Goal: Information Seeking & Learning: Learn about a topic

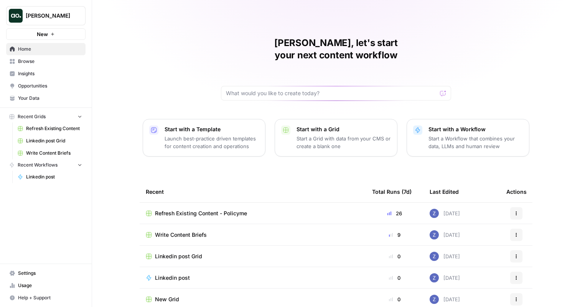
click at [47, 132] on span "Refresh Existing Content" at bounding box center [54, 128] width 56 height 7
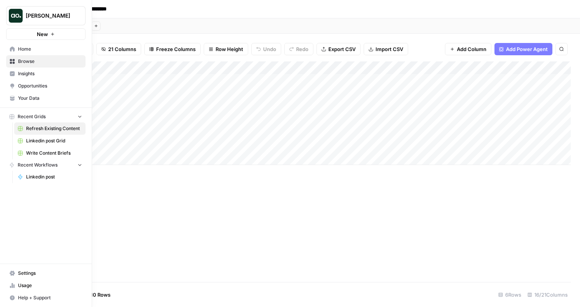
click at [38, 60] on span "Browse" at bounding box center [50, 61] width 64 height 7
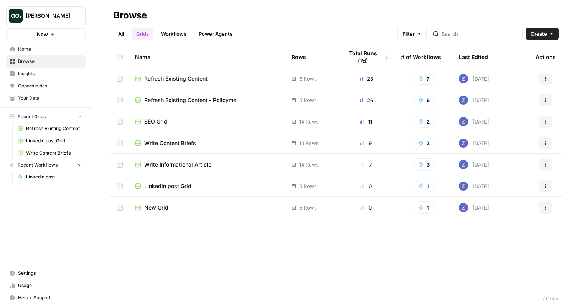
click at [156, 205] on span "New Grid" at bounding box center [156, 208] width 24 height 8
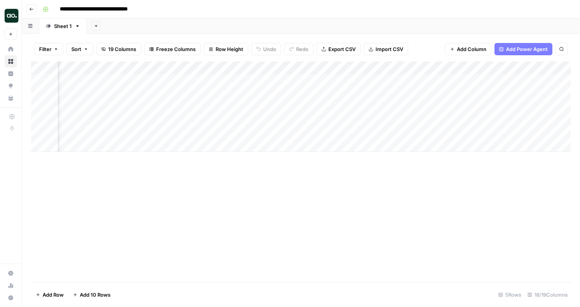
scroll to position [0, 1122]
click at [260, 107] on div "Add Column" at bounding box center [301, 106] width 540 height 91
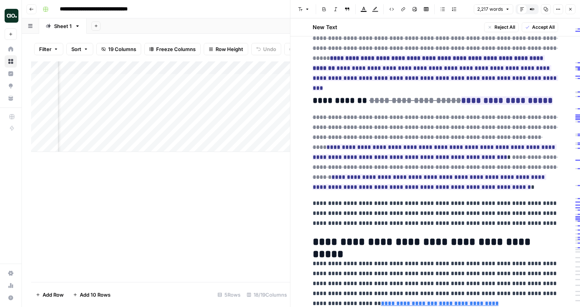
scroll to position [1432, 0]
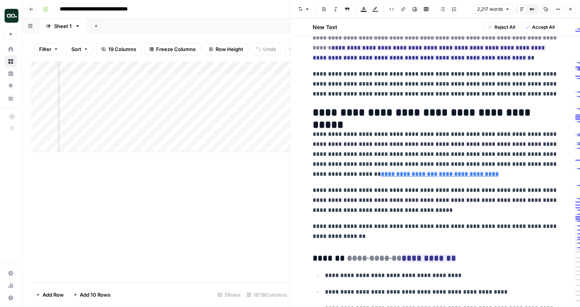
click at [573, 10] on icon "button" at bounding box center [570, 9] width 5 height 5
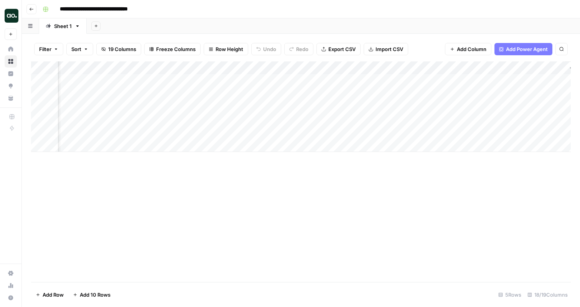
click at [317, 80] on div "Add Column" at bounding box center [301, 106] width 540 height 91
click at [317, 92] on div "Add Column" at bounding box center [301, 106] width 540 height 91
click at [316, 107] on div "Add Column" at bounding box center [301, 106] width 540 height 91
click at [79, 30] on link "Content Briefs" at bounding box center [71, 25] width 65 height 15
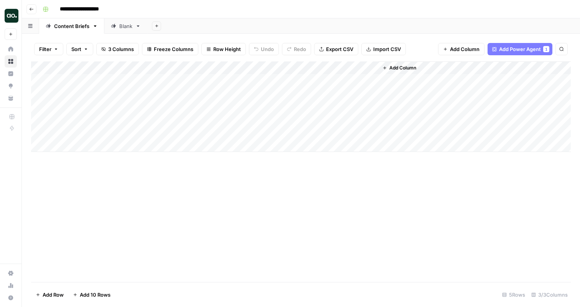
click at [119, 30] on link "Blank" at bounding box center [125, 25] width 43 height 15
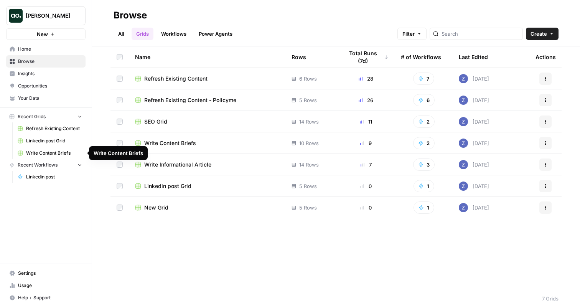
click at [60, 154] on span "Write Content Briefs" at bounding box center [54, 153] width 56 height 7
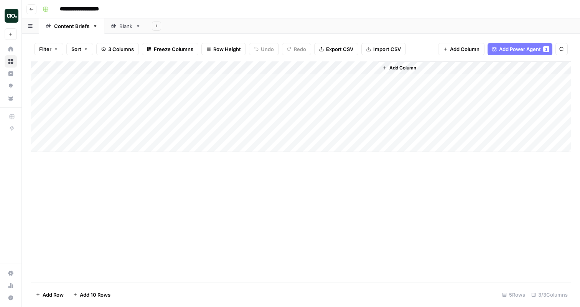
click at [107, 8] on input "**********" at bounding box center [85, 9] width 59 height 12
click at [114, 8] on input "**********" at bounding box center [85, 9] width 59 height 12
click at [130, 9] on input "**********" at bounding box center [99, 9] width 86 height 12
click at [139, 13] on input "**********" at bounding box center [100, 9] width 89 height 12
type input "**********"
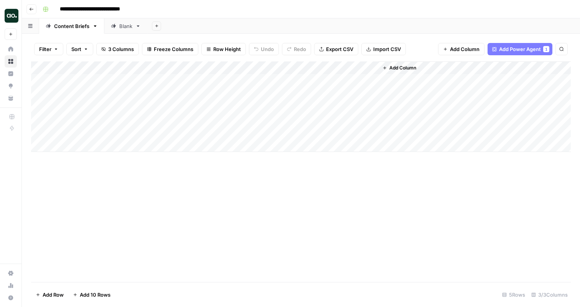
click at [163, 7] on div "**********" at bounding box center [306, 9] width 533 height 12
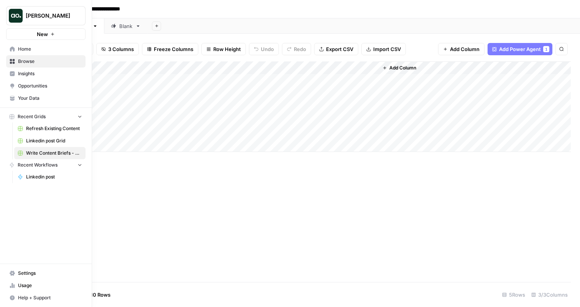
click at [35, 76] on span "Insights" at bounding box center [50, 73] width 64 height 7
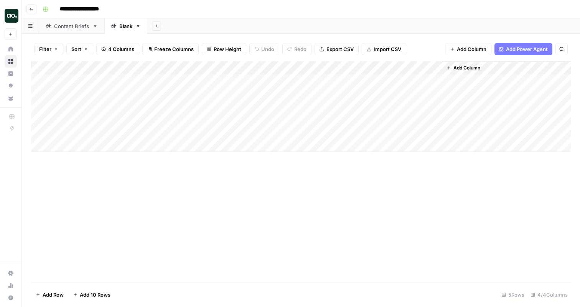
click at [75, 28] on div "Content Briefs" at bounding box center [71, 26] width 35 height 8
click at [125, 27] on div "Blank" at bounding box center [125, 26] width 13 height 8
click at [342, 134] on div "Add Column" at bounding box center [301, 106] width 540 height 91
click at [339, 134] on div "Add Column" at bounding box center [301, 106] width 540 height 91
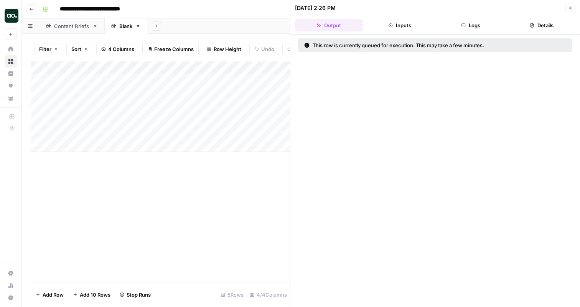
click at [340, 133] on div at bounding box center [326, 133] width 95 height 14
click at [337, 135] on div at bounding box center [326, 133] width 95 height 14
click at [330, 134] on div at bounding box center [326, 133] width 95 height 14
click at [343, 134] on div at bounding box center [326, 133] width 95 height 14
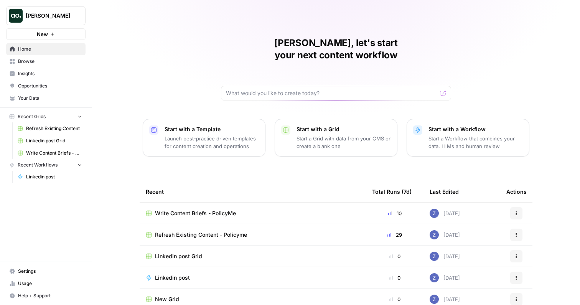
click at [202, 210] on span "Write Content Briefs - PolicyMe" at bounding box center [195, 214] width 81 height 8
click at [53, 18] on span "[PERSON_NAME]" at bounding box center [49, 16] width 46 height 8
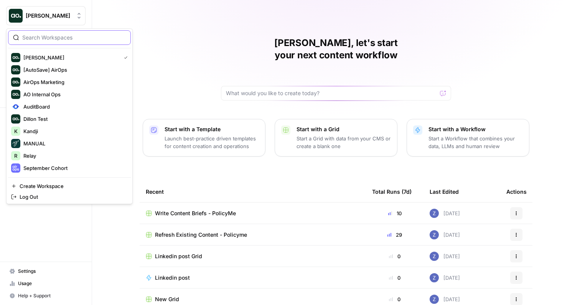
click at [56, 38] on input "search" at bounding box center [74, 38] width 104 height 8
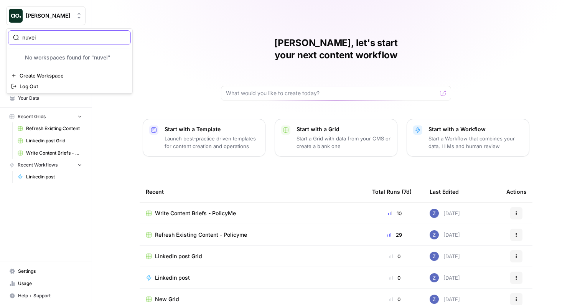
type input "nuvei"
click at [51, 38] on input "nuvei" at bounding box center [74, 38] width 104 height 8
type input "n"
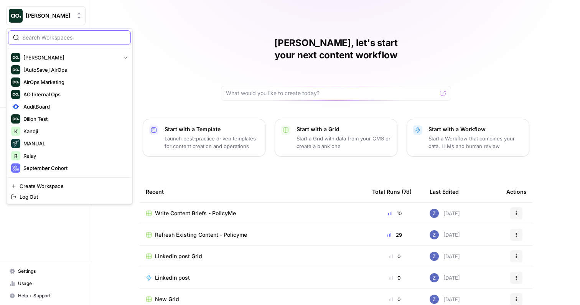
click at [73, 40] on input "search" at bounding box center [74, 38] width 104 height 8
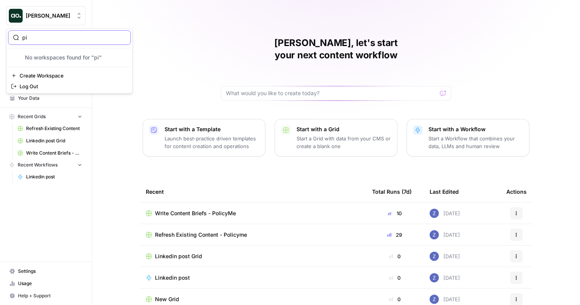
type input "p"
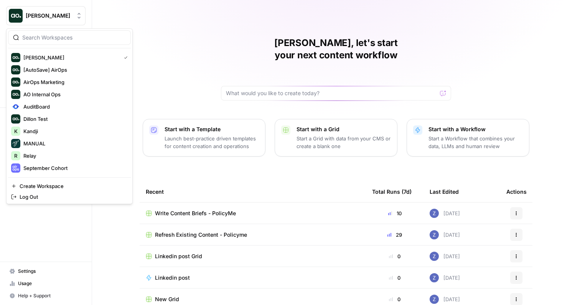
click at [58, 18] on span "[PERSON_NAME]" at bounding box center [49, 16] width 46 height 8
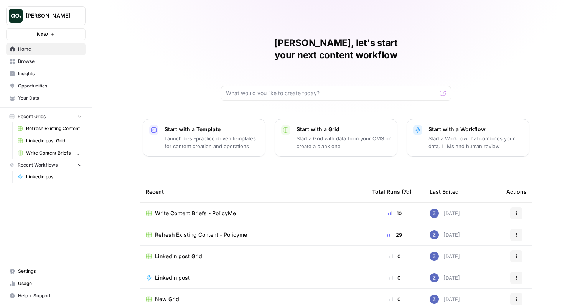
click at [56, 19] on span "Zoe Jessup" at bounding box center [49, 16] width 46 height 8
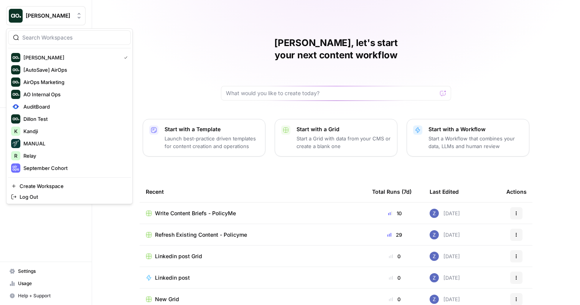
click at [51, 32] on div at bounding box center [69, 37] width 123 height 15
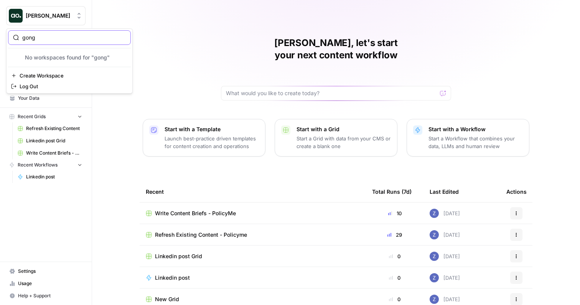
type input "gong"
click at [75, 17] on div "[PERSON_NAME]" at bounding box center [54, 16] width 57 height 8
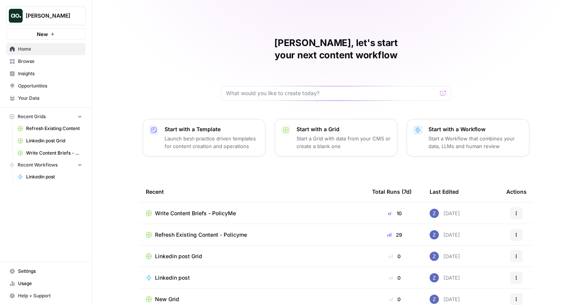
click at [75, 17] on div "[PERSON_NAME]" at bounding box center [54, 16] width 57 height 8
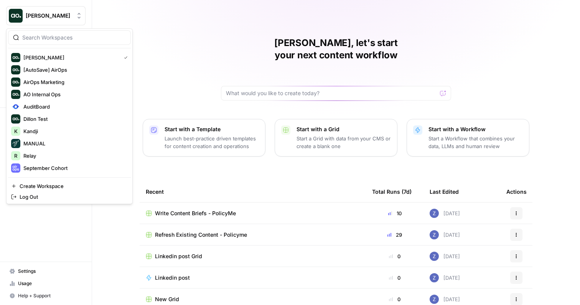
click at [191, 8] on div "Zoë, let's start your next content workflow Start with a Template Launch best-p…" at bounding box center [336, 182] width 488 height 365
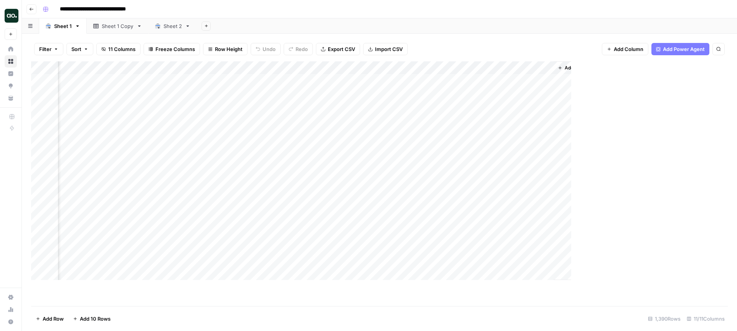
scroll to position [0, 233]
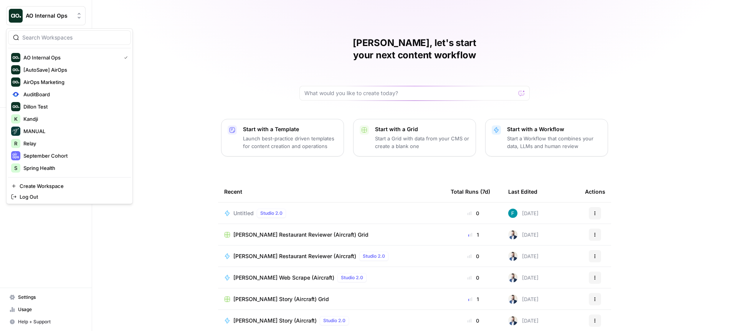
click at [59, 18] on span "AO Internal Ops" at bounding box center [49, 16] width 46 height 8
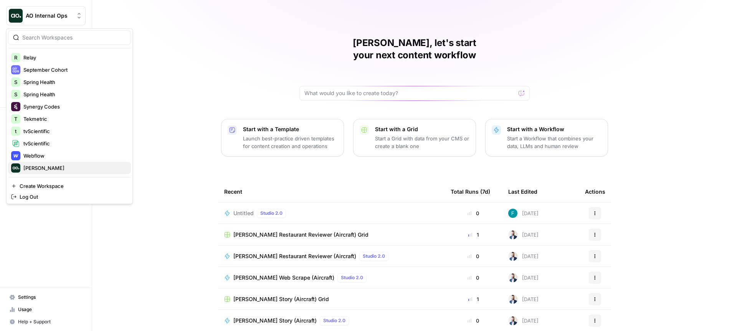
click at [45, 167] on span "[PERSON_NAME]" at bounding box center [73, 168] width 101 height 8
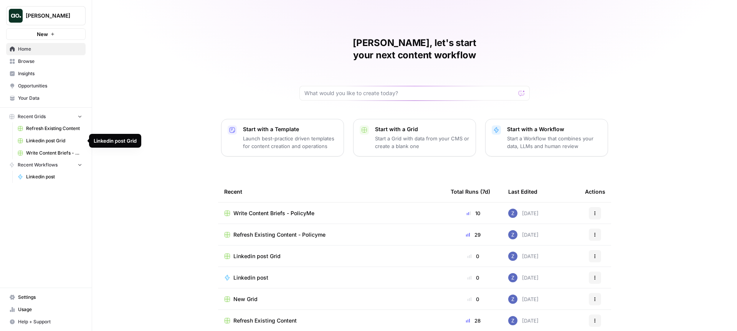
click at [79, 114] on icon "button" at bounding box center [79, 116] width 5 height 5
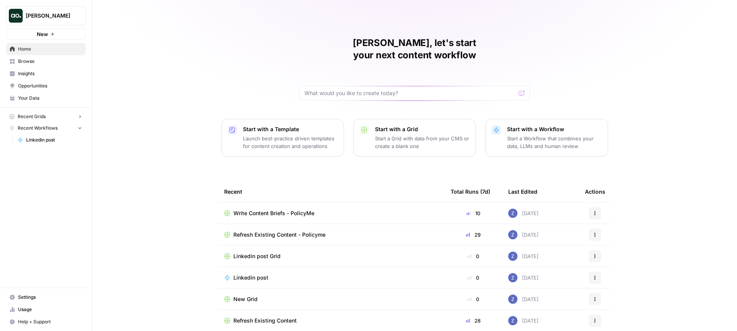
click at [50, 59] on span "Browse" at bounding box center [50, 61] width 64 height 7
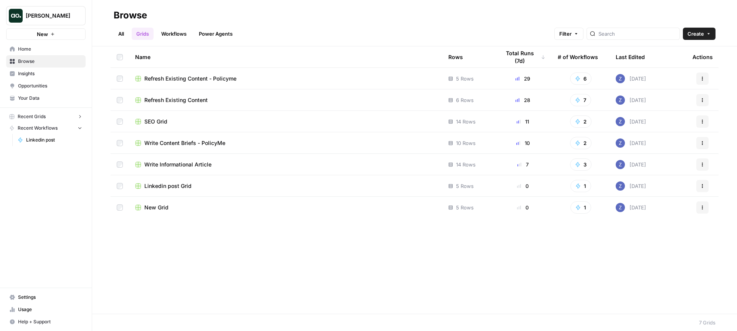
click at [47, 102] on link "Your Data" at bounding box center [45, 98] width 79 height 12
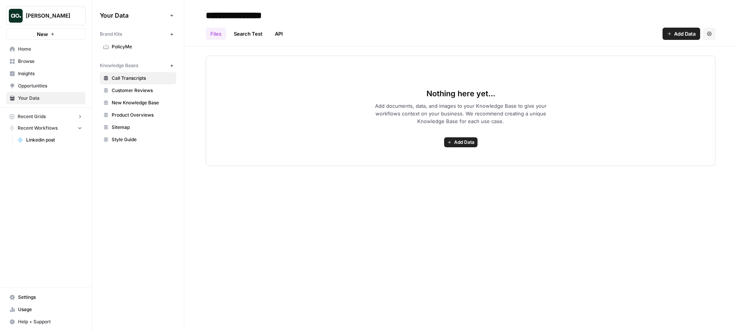
click at [80, 129] on icon "button" at bounding box center [79, 128] width 3 height 2
click at [141, 47] on span "PolicyMe" at bounding box center [142, 46] width 61 height 7
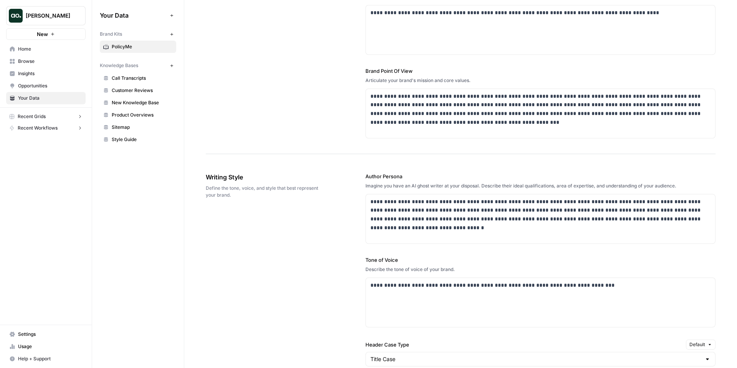
scroll to position [280, 0]
click at [140, 102] on span "New Knowledge Base" at bounding box center [142, 102] width 61 height 7
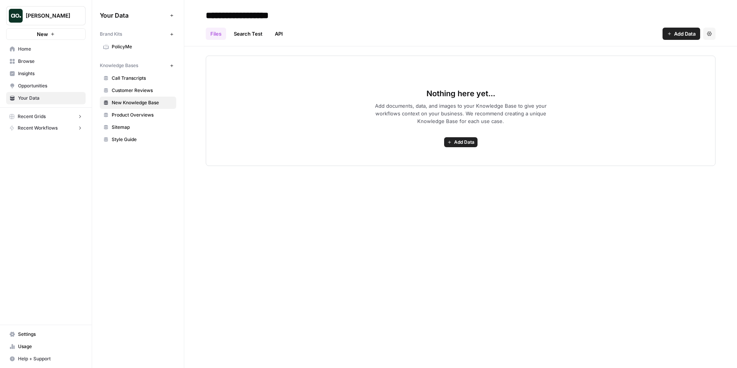
click at [682, 36] on span "Add Data" at bounding box center [684, 34] width 21 height 8
click at [222, 126] on div "Nothing here yet... Add documents, data, and images to your Knowledge Base to g…" at bounding box center [461, 111] width 510 height 111
click at [32, 73] on span "Insights" at bounding box center [50, 73] width 64 height 7
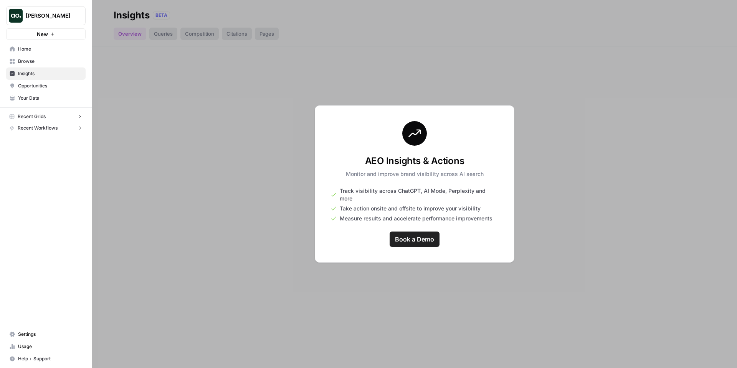
click at [53, 19] on span "[PERSON_NAME]" at bounding box center [49, 16] width 46 height 8
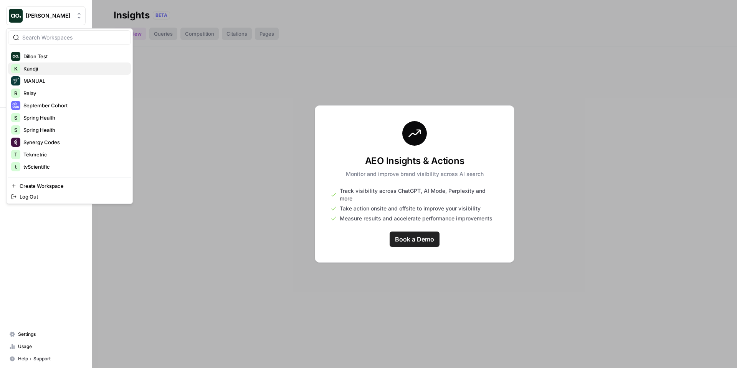
scroll to position [86, 0]
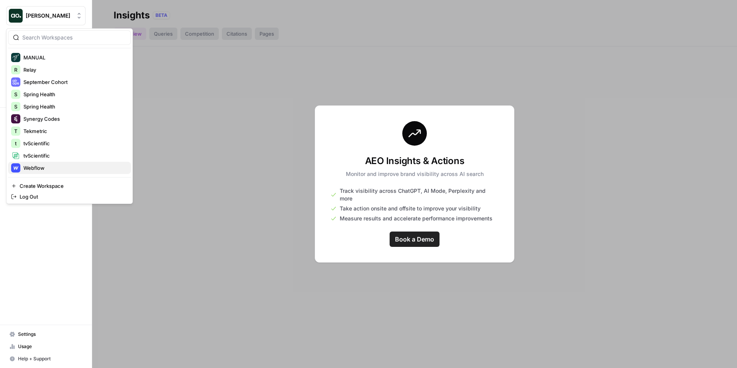
click at [36, 165] on span "Webflow" at bounding box center [73, 168] width 101 height 8
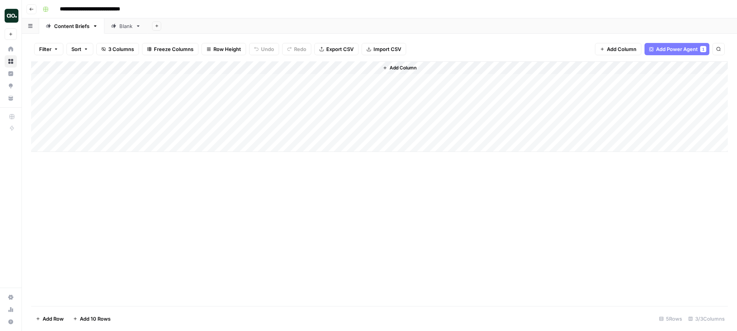
click at [122, 26] on div "Blank" at bounding box center [125, 26] width 13 height 8
click at [425, 81] on div "Add Column" at bounding box center [379, 106] width 697 height 91
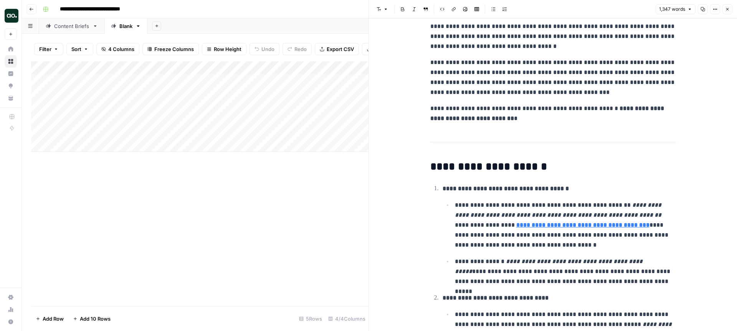
scroll to position [210, 0]
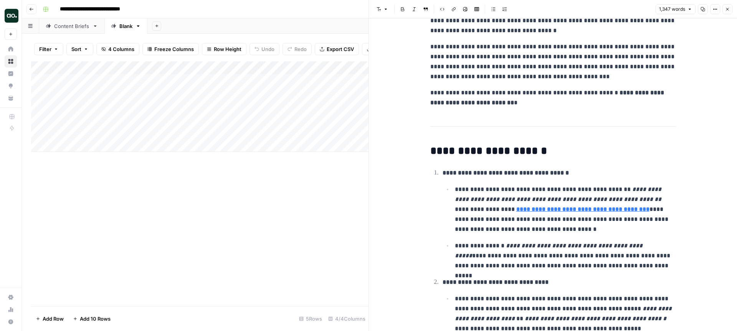
click at [727, 8] on icon "button" at bounding box center [727, 9] width 5 height 5
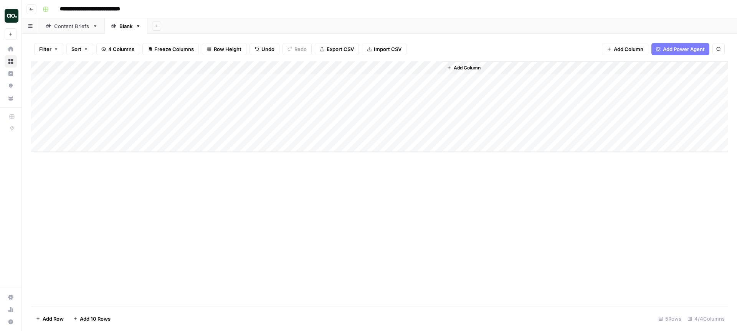
click at [123, 28] on div "Blank" at bounding box center [125, 26] width 13 height 8
click at [127, 29] on div "Blank" at bounding box center [125, 26] width 13 height 8
type input "*"
type input "**********"
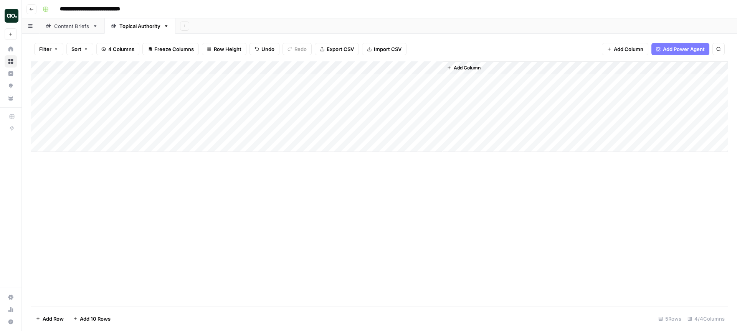
click at [66, 32] on link "Content Briefs" at bounding box center [71, 25] width 65 height 15
click at [518, 119] on div "Add Column" at bounding box center [379, 106] width 697 height 91
click at [517, 132] on div "Add Column" at bounding box center [379, 106] width 697 height 91
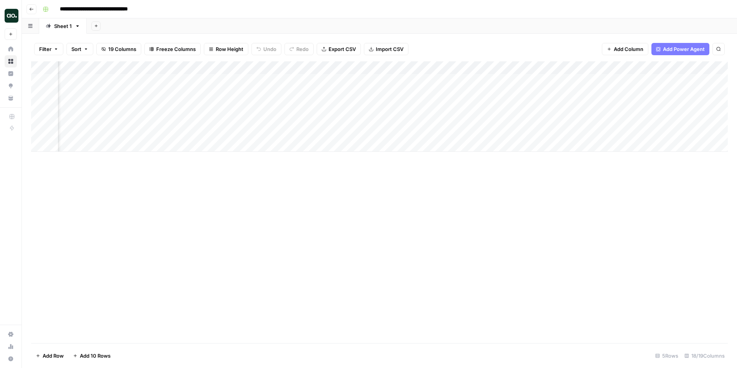
scroll to position [0, 541]
click at [463, 80] on div "Add Column" at bounding box center [379, 106] width 697 height 91
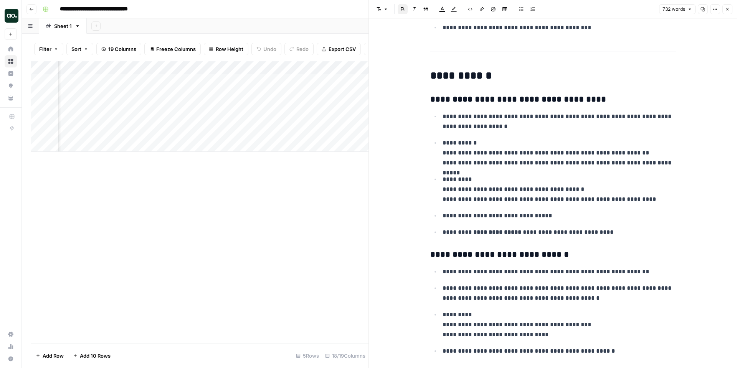
scroll to position [1355, 0]
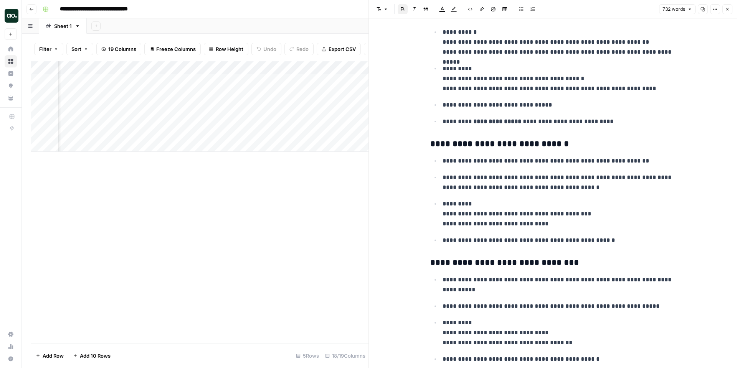
click at [728, 9] on icon "button" at bounding box center [727, 9] width 5 height 5
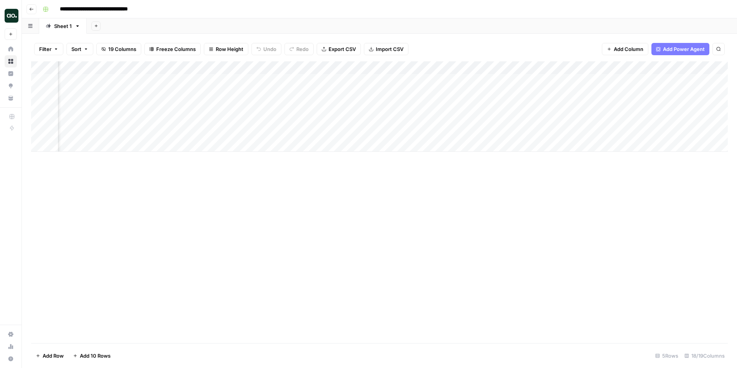
scroll to position [0, 692]
click at [500, 80] on div "Add Column" at bounding box center [379, 106] width 697 height 91
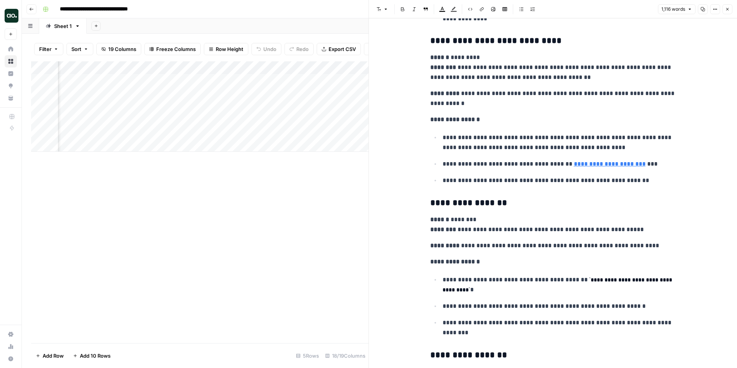
scroll to position [2419, 0]
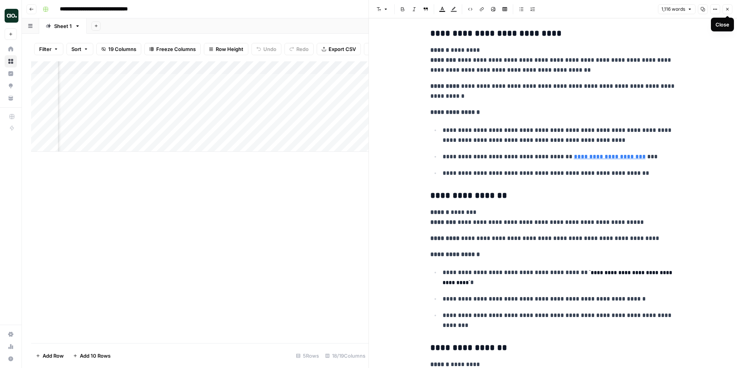
click at [728, 9] on icon "button" at bounding box center [727, 9] width 3 height 3
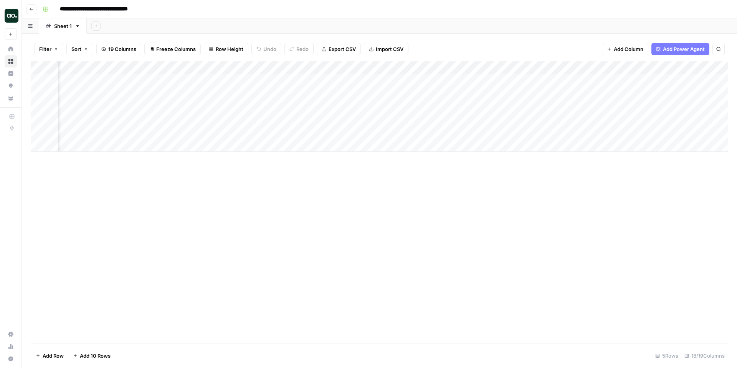
scroll to position [0, 920]
click at [460, 94] on div "Add Column" at bounding box center [379, 106] width 697 height 91
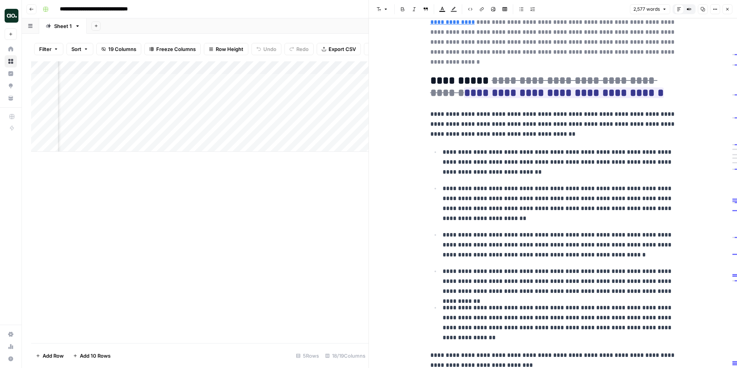
scroll to position [1497, 0]
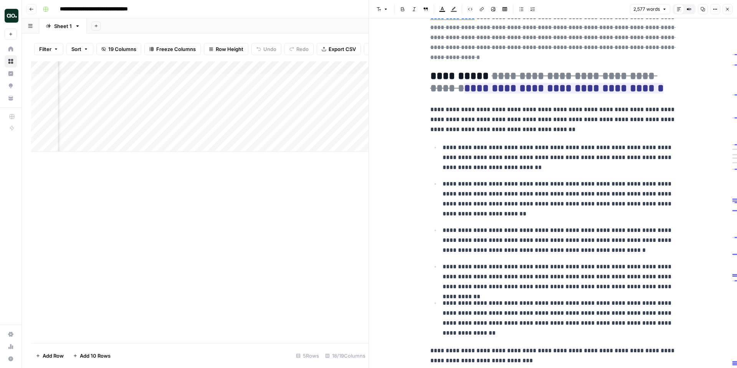
click at [727, 10] on icon "button" at bounding box center [727, 9] width 5 height 5
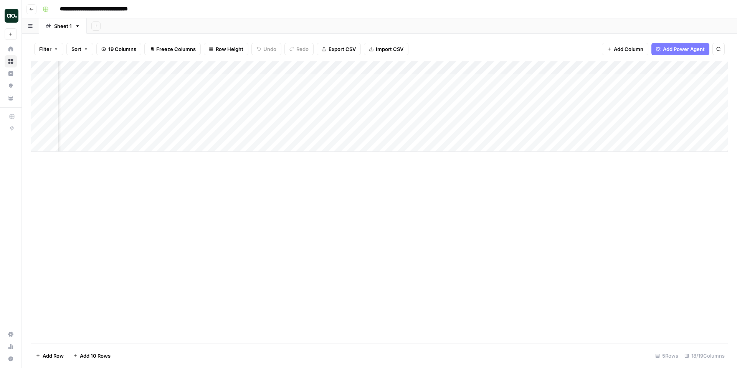
click at [461, 107] on div "Add Column" at bounding box center [379, 106] width 697 height 91
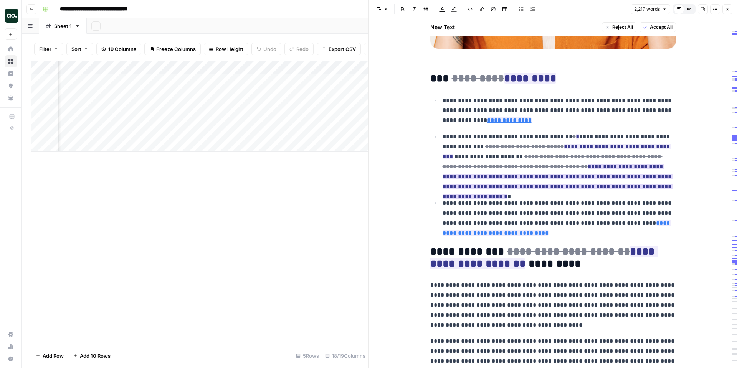
scroll to position [492, 0]
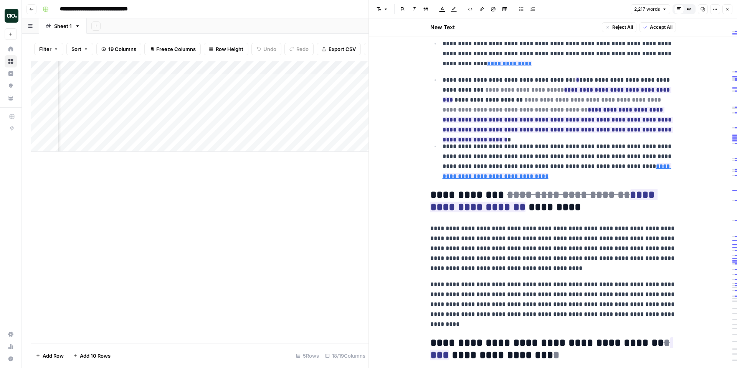
click at [543, 271] on p "**********" at bounding box center [553, 249] width 246 height 50
drag, startPoint x: 543, startPoint y: 271, endPoint x: 432, endPoint y: 228, distance: 118.9
click at [432, 228] on p "**********" at bounding box center [553, 249] width 246 height 50
click at [452, 283] on span "Edit with AI" at bounding box center [454, 282] width 24 height 7
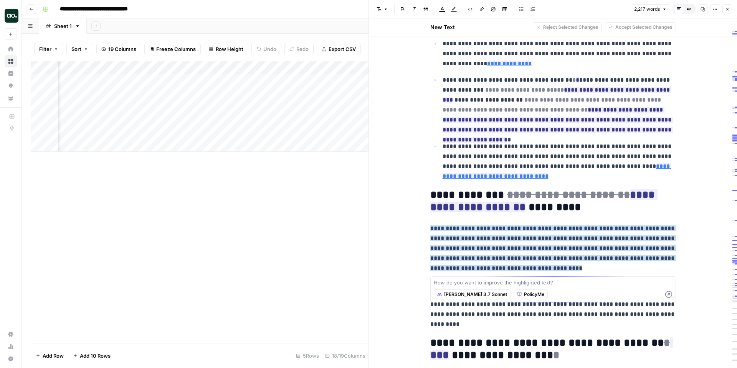
click at [560, 266] on p "**********" at bounding box center [553, 249] width 246 height 50
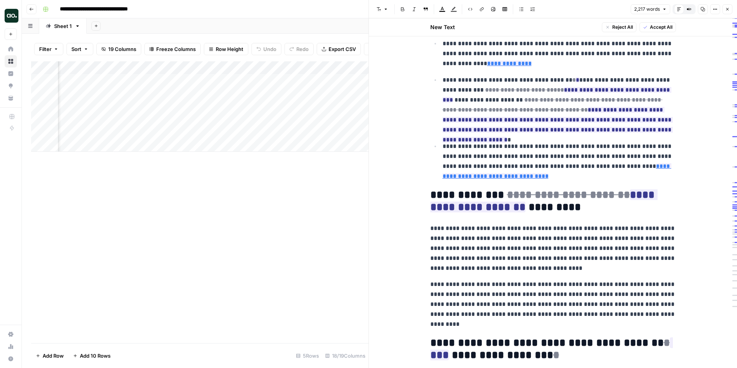
click at [725, 10] on icon "button" at bounding box center [727, 9] width 5 height 5
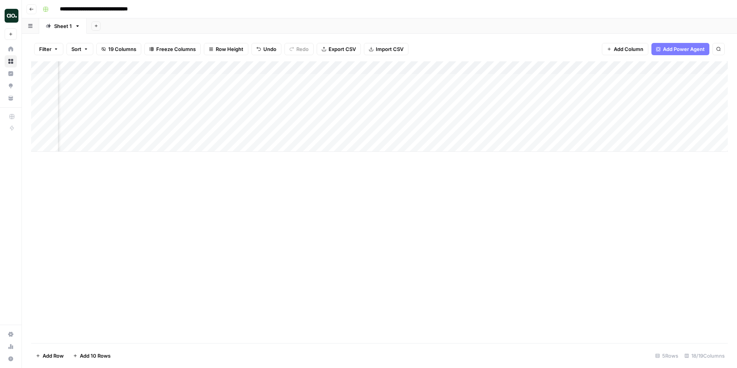
scroll to position [0, 1002]
click at [126, 48] on span "19 Columns" at bounding box center [122, 49] width 28 height 8
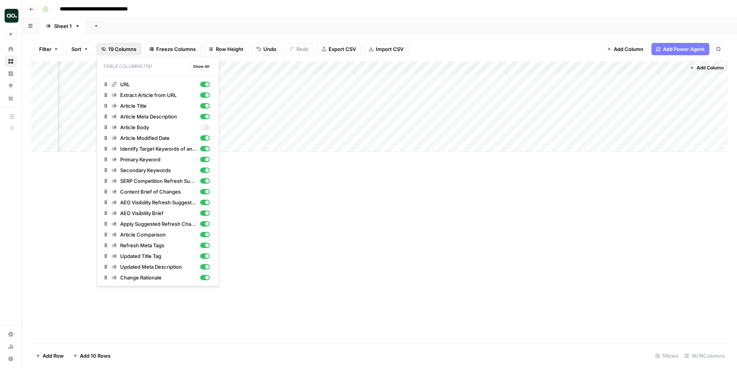
click at [264, 13] on div "**********" at bounding box center [385, 9] width 690 height 12
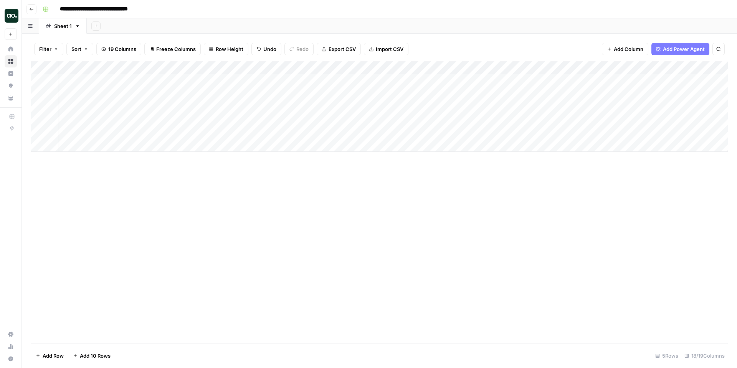
scroll to position [0, 0]
click at [263, 132] on div "Add Column" at bounding box center [379, 106] width 697 height 91
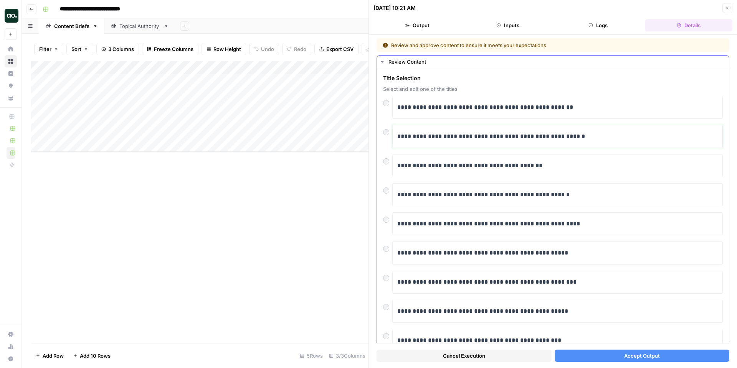
click at [591, 137] on p "**********" at bounding box center [557, 137] width 320 height 10
click at [617, 356] on button "Accept Output" at bounding box center [642, 356] width 175 height 12
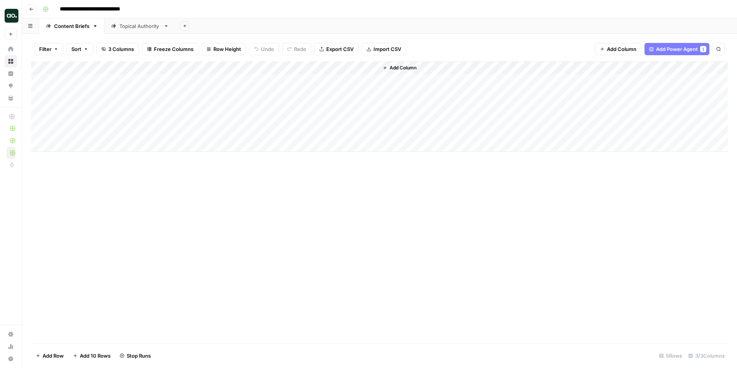
click at [255, 69] on div "Add Column" at bounding box center [379, 106] width 697 height 91
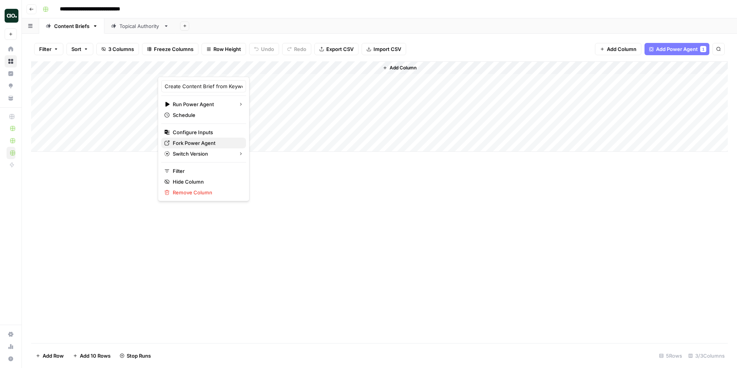
click at [197, 145] on span "Fork Power Agent" at bounding box center [206, 143] width 67 height 8
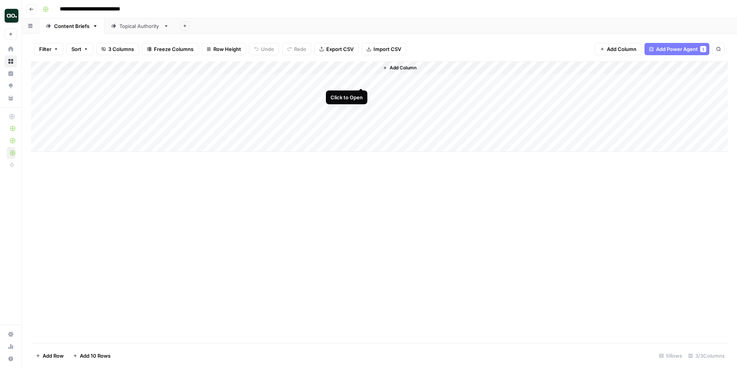
click at [360, 80] on div "Add Column" at bounding box center [379, 106] width 697 height 91
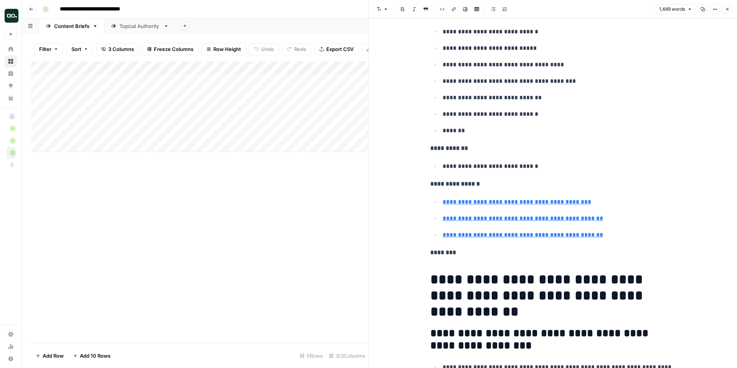
scroll to position [103, 0]
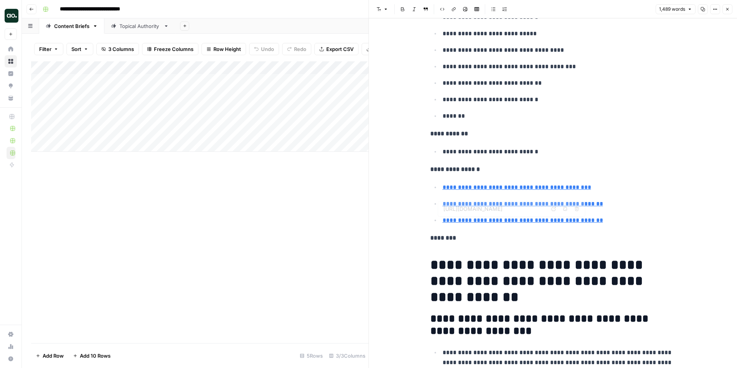
type input "[URL][DOMAIN_NAME]"
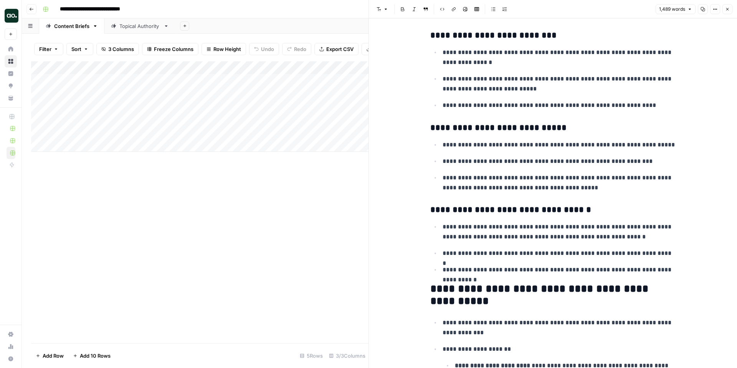
scroll to position [978, 0]
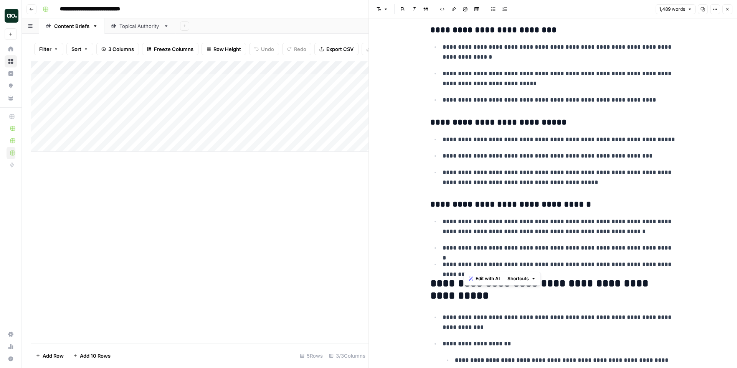
drag, startPoint x: 683, startPoint y: 266, endPoint x: 457, endPoint y: 269, distance: 226.5
drag, startPoint x: 443, startPoint y: 266, endPoint x: 679, endPoint y: 269, distance: 236.0
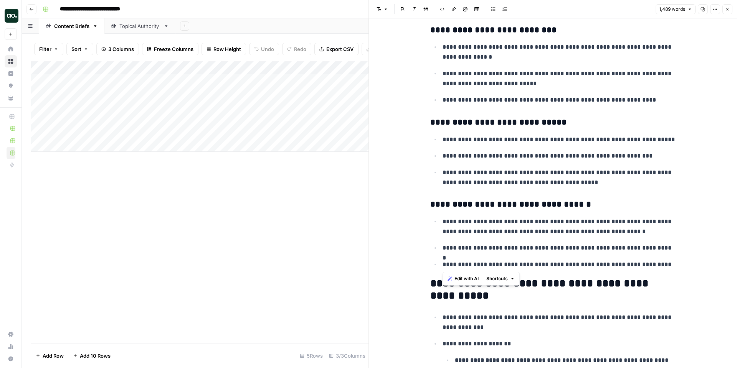
click at [464, 283] on button "Edit with AI" at bounding box center [462, 279] width 37 height 10
click at [590, 207] on h3 "**********" at bounding box center [553, 205] width 246 height 11
click at [727, 9] on icon "button" at bounding box center [727, 9] width 5 height 5
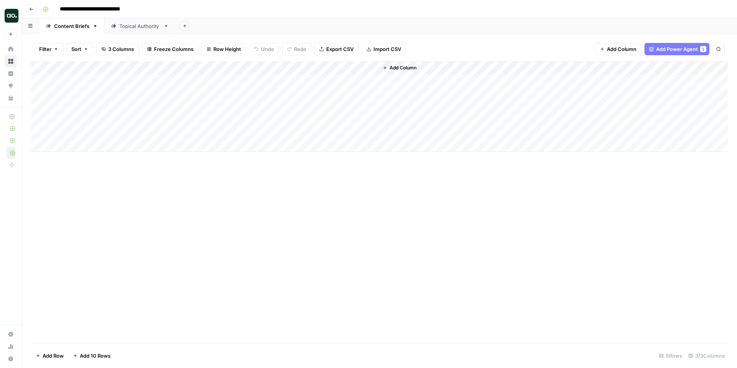
click at [133, 27] on div "Topical Authority" at bounding box center [139, 26] width 41 height 8
click at [424, 80] on div "Add Column" at bounding box center [379, 106] width 697 height 91
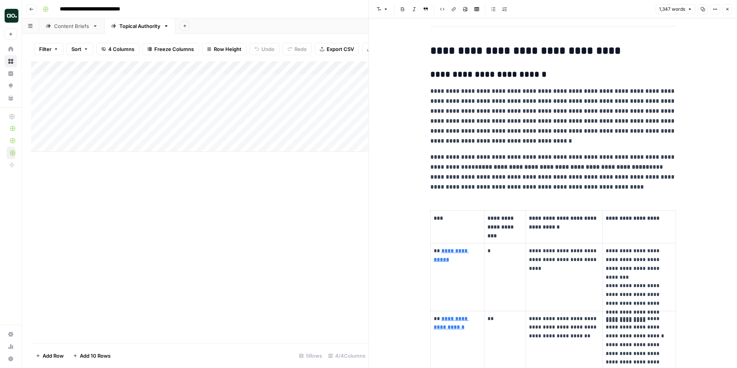
scroll to position [1684, 0]
drag, startPoint x: 727, startPoint y: 10, endPoint x: 629, endPoint y: 89, distance: 125.0
click at [629, 89] on div "**********" at bounding box center [552, 184] width 368 height 368
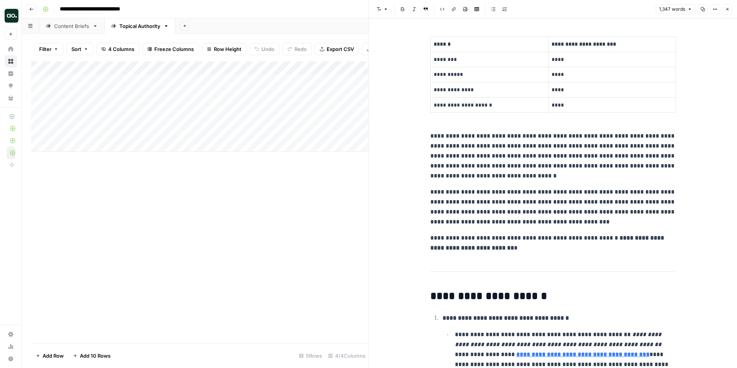
scroll to position [0, 0]
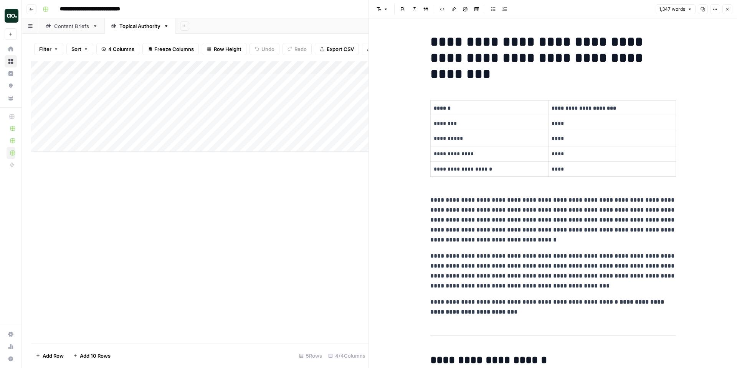
click at [726, 8] on icon "button" at bounding box center [727, 9] width 3 height 3
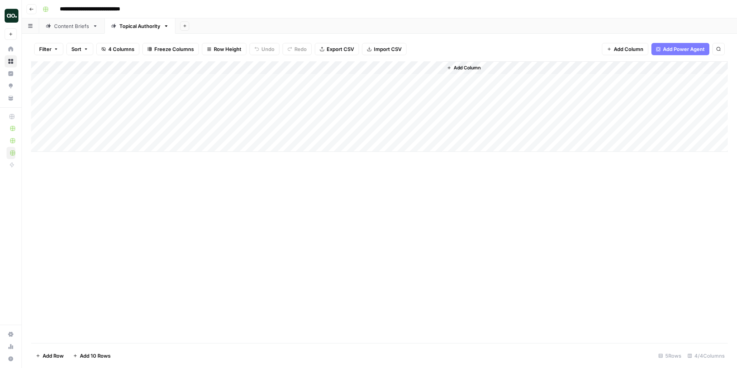
click at [677, 48] on span "Add Power Agent" at bounding box center [684, 49] width 42 height 8
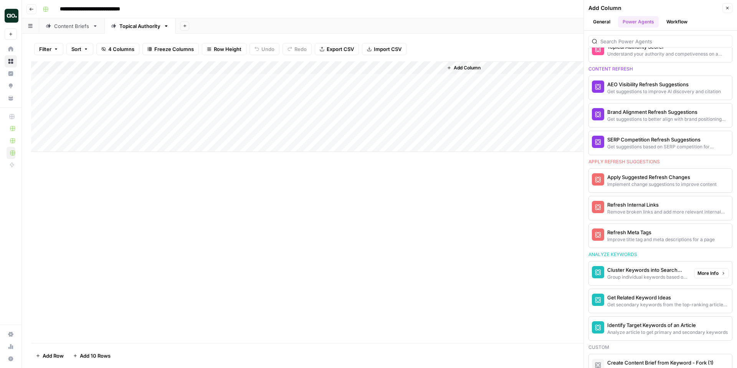
scroll to position [464, 0]
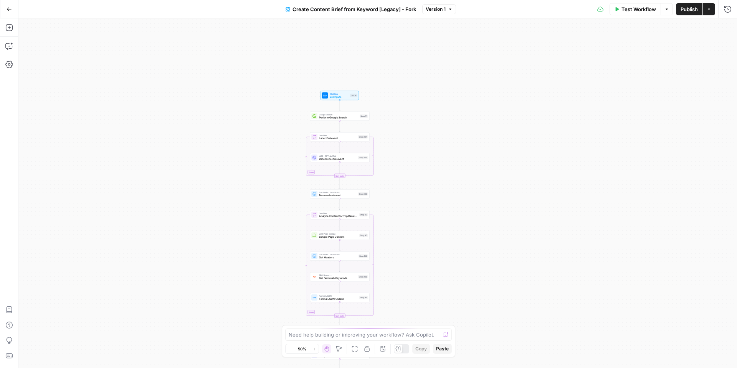
drag, startPoint x: 454, startPoint y: 48, endPoint x: 439, endPoint y: 187, distance: 139.7
click at [439, 187] on div "Workflow Set Inputs Inputs Google Search Perform Google Search Step 51 Loop Ite…" at bounding box center [377, 193] width 718 height 350
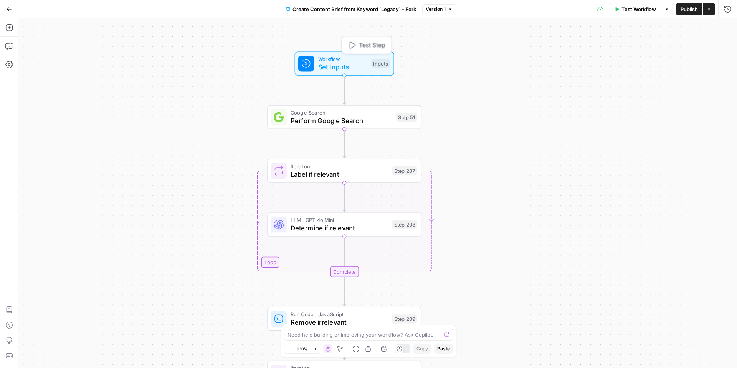
click at [357, 68] on span "Set Inputs" at bounding box center [342, 67] width 49 height 10
click at [531, 117] on div "Workflow Set Inputs Inputs Google Search Perform Google Search Step 51 Loop Ite…" at bounding box center [377, 193] width 718 height 350
click at [727, 29] on icon "button" at bounding box center [727, 27] width 5 height 5
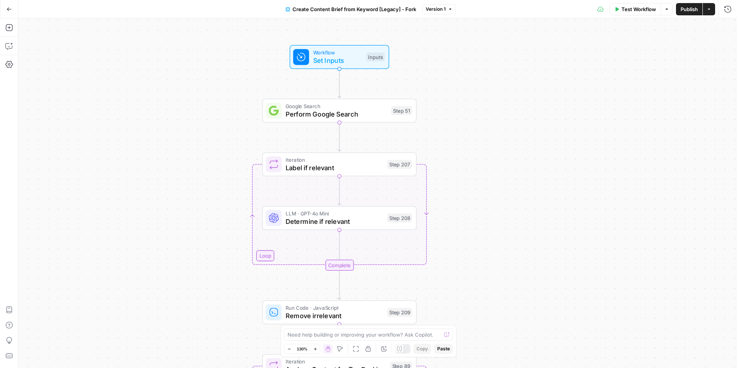
drag, startPoint x: 519, startPoint y: 156, endPoint x: 499, endPoint y: 129, distance: 33.3
click at [499, 129] on div "Workflow Set Inputs Inputs Google Search Perform Google Search Step 51 Loop Ite…" at bounding box center [377, 193] width 718 height 350
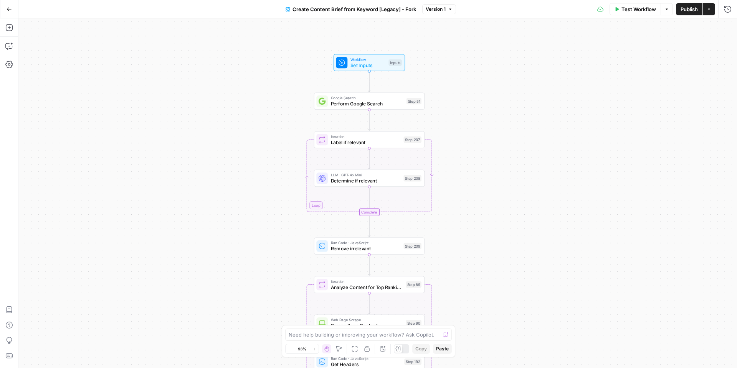
drag, startPoint x: 499, startPoint y: 162, endPoint x: 464, endPoint y: 165, distance: 35.0
click at [464, 165] on div "Workflow Set Inputs Inputs Google Search Perform Google Search Step 51 Loop Ite…" at bounding box center [377, 193] width 718 height 350
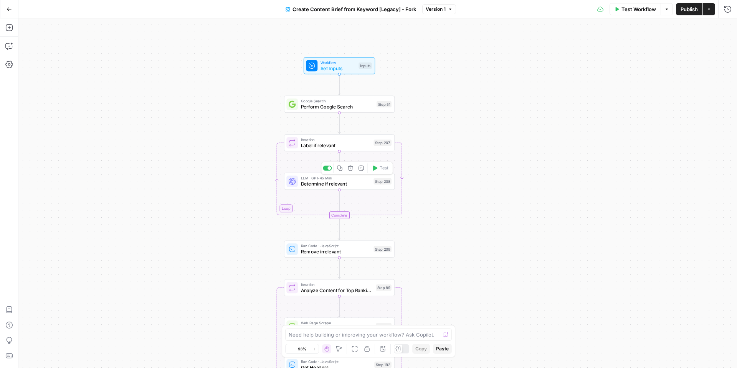
click at [329, 180] on span "Determine if relevant" at bounding box center [336, 183] width 70 height 7
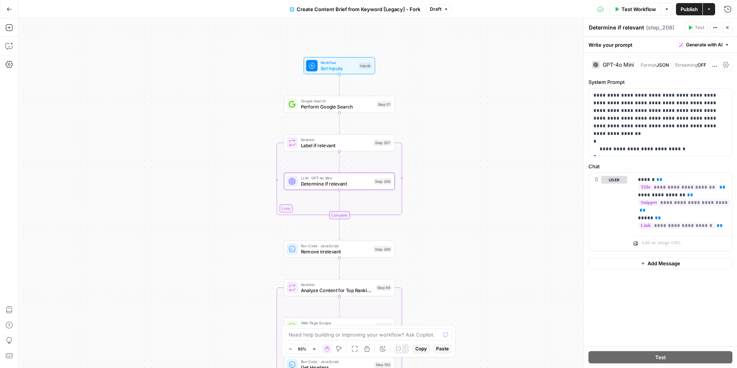
click at [456, 194] on div "Workflow Set Inputs Inputs Google Search Perform Google Search Step 51 Loop Ite…" at bounding box center [377, 193] width 718 height 350
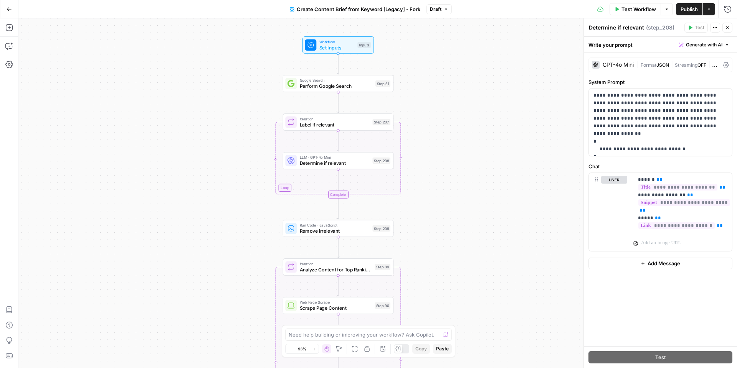
drag, startPoint x: 464, startPoint y: 223, endPoint x: 451, endPoint y: 115, distance: 109.4
click at [451, 115] on div "Workflow Set Inputs Inputs Google Search Perform Google Search Step 51 Loop Ite…" at bounding box center [377, 193] width 718 height 350
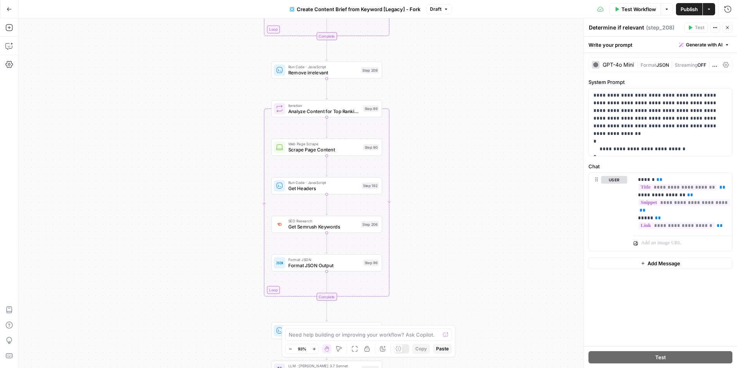
drag, startPoint x: 452, startPoint y: 255, endPoint x: 452, endPoint y: 184, distance: 70.6
click at [452, 184] on div "Workflow Set Inputs Inputs Google Search Perform Google Search Step 51 Loop Ite…" at bounding box center [377, 193] width 718 height 350
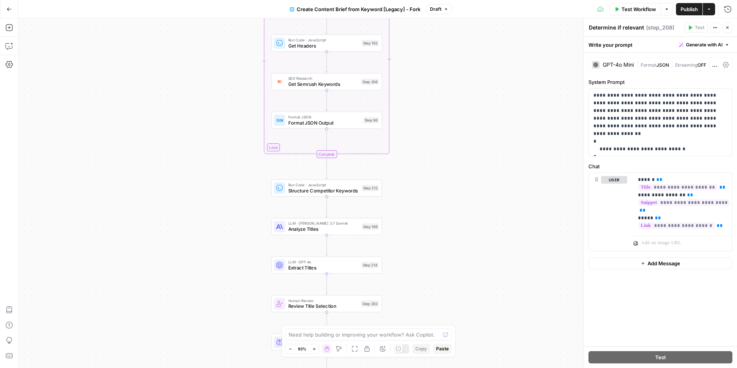
drag, startPoint x: 460, startPoint y: 247, endPoint x: 459, endPoint y: 101, distance: 145.8
click at [459, 101] on div "Workflow Set Inputs Inputs Google Search Perform Google Search Step 51 Loop Ite…" at bounding box center [377, 193] width 718 height 350
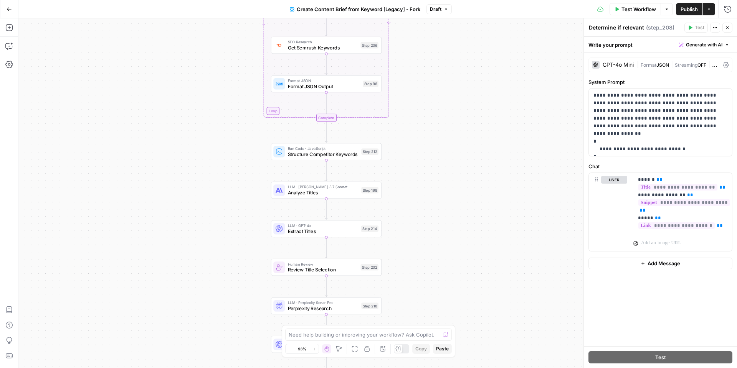
drag, startPoint x: 420, startPoint y: 256, endPoint x: 420, endPoint y: 223, distance: 33.0
click at [420, 223] on div "Workflow Set Inputs Inputs Google Search Perform Google Search Step 51 Loop Ite…" at bounding box center [377, 193] width 718 height 350
click at [315, 190] on span "Analyze Titles" at bounding box center [323, 192] width 71 height 7
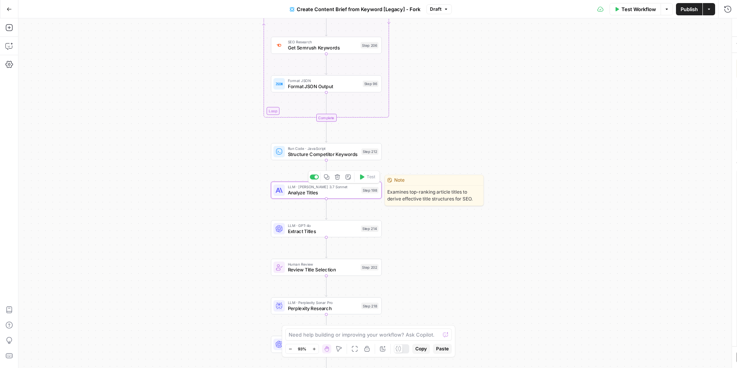
type textarea "Analyze Titles"
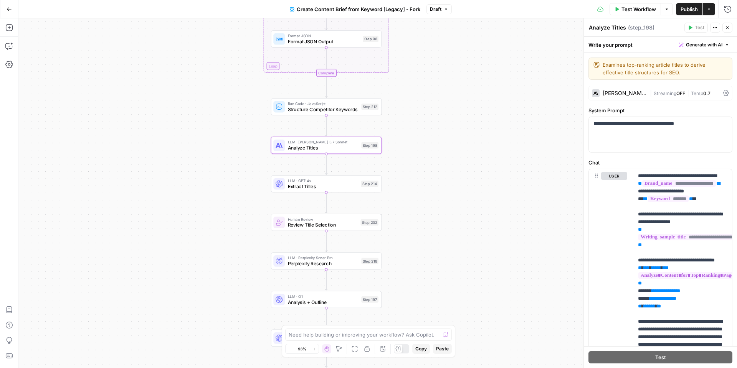
drag, startPoint x: 448, startPoint y: 238, endPoint x: 447, endPoint y: 133, distance: 105.5
click at [447, 133] on div "Workflow Set Inputs Inputs Google Search Perform Google Search Step 51 Loop Ite…" at bounding box center [377, 193] width 718 height 350
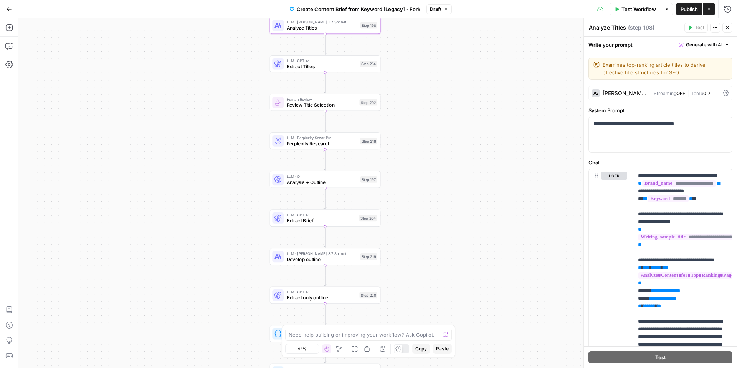
drag, startPoint x: 422, startPoint y: 242, endPoint x: 421, endPoint y: 174, distance: 68.3
click at [421, 174] on div "Workflow Set Inputs Inputs Google Search Perform Google Search Step 51 Loop Ite…" at bounding box center [377, 193] width 718 height 350
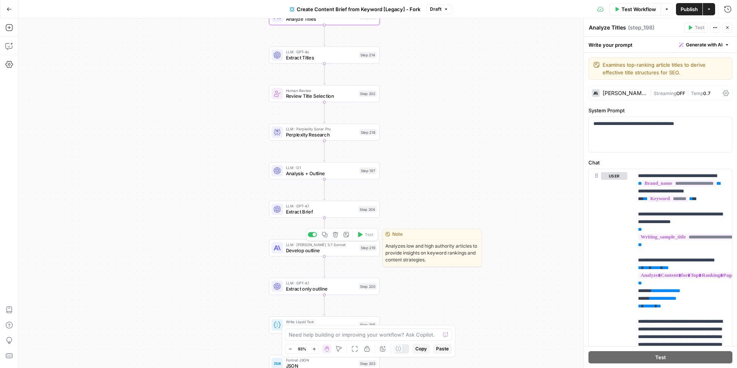
click at [315, 251] on span "Develop outline" at bounding box center [321, 250] width 71 height 7
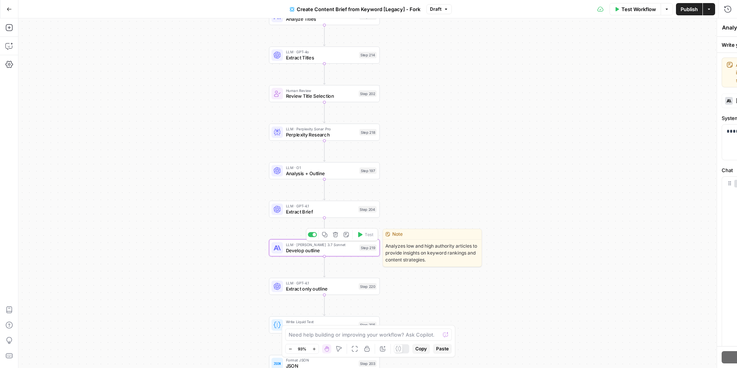
type textarea "Develop outline"
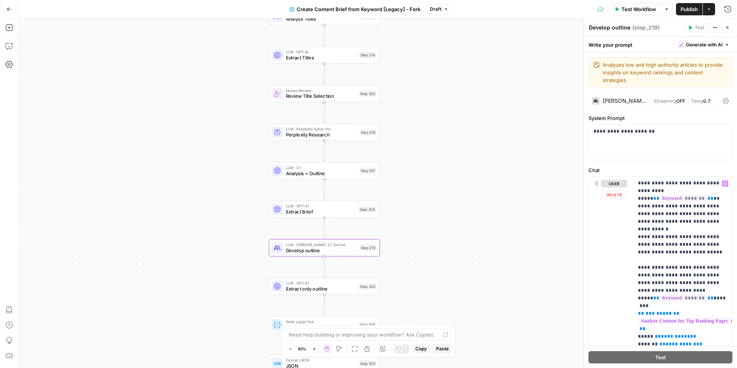
scroll to position [817, 0]
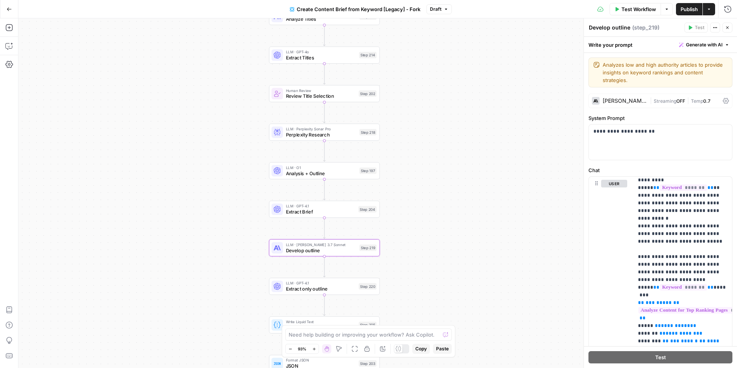
click at [497, 265] on div "Workflow Set Inputs Inputs Google Search Perform Google Search Step 51 Loop Ite…" at bounding box center [377, 193] width 718 height 350
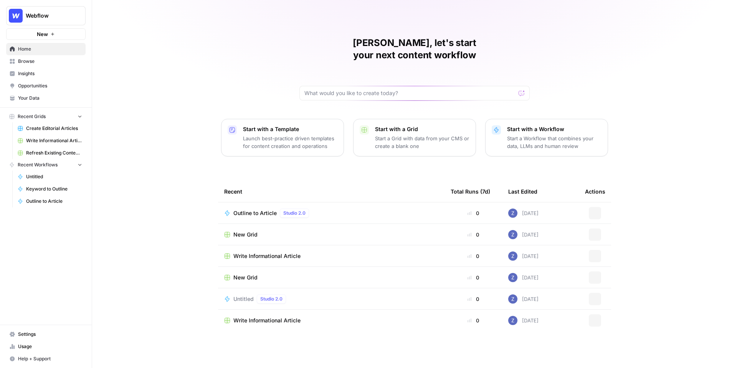
click at [34, 75] on span "Insights" at bounding box center [50, 73] width 64 height 7
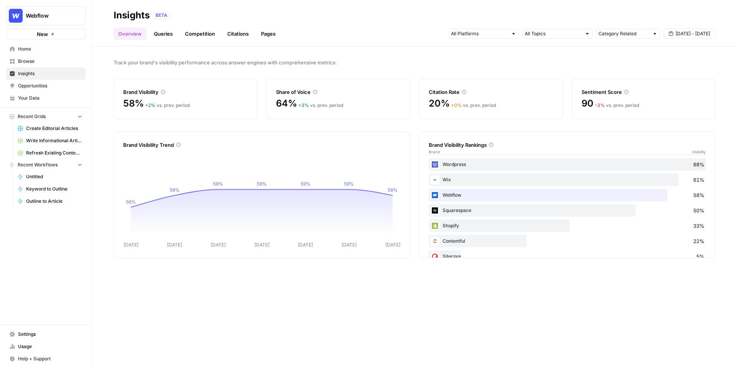
click at [166, 33] on link "Queries" at bounding box center [163, 34] width 28 height 12
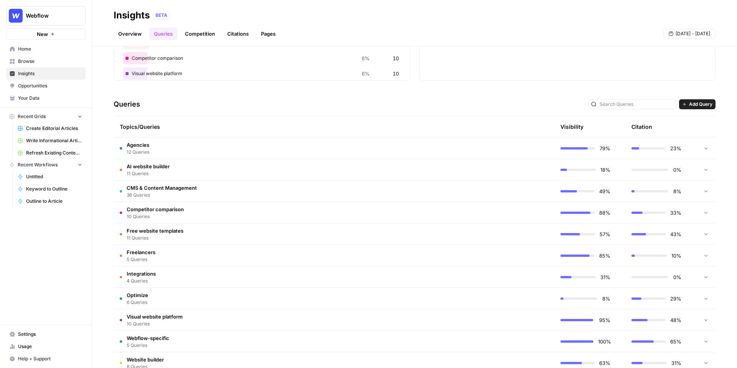
scroll to position [120, 0]
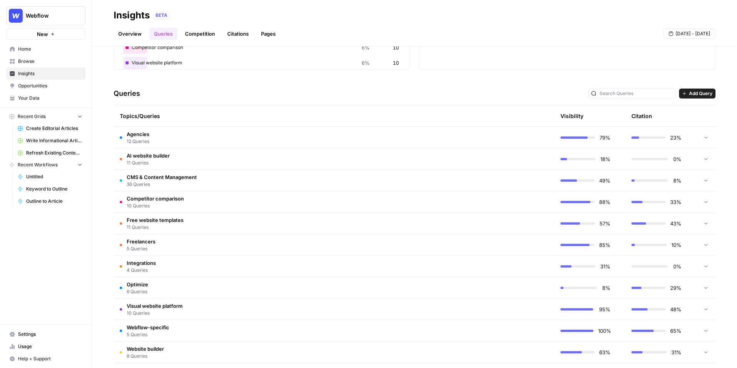
click at [466, 119] on div "Topics/Queries" at bounding box center [297, 116] width 355 height 21
click at [334, 126] on div "Topics/Queries" at bounding box center [297, 116] width 355 height 21
click at [333, 135] on td "Agencies 12 Queries" at bounding box center [298, 137] width 368 height 21
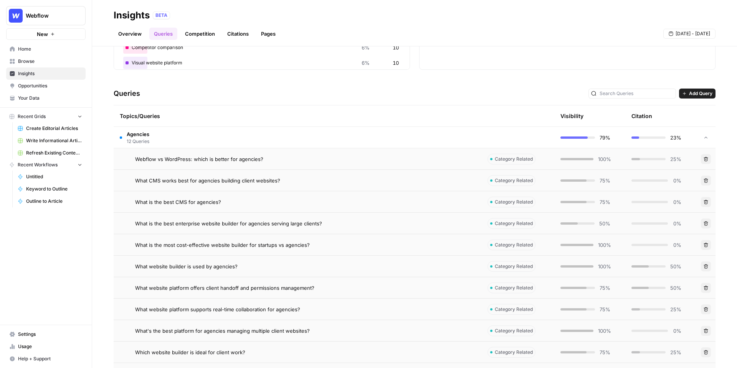
click at [429, 161] on div "Webflow vs WordPress: which is better for agencies?" at bounding box center [305, 159] width 340 height 8
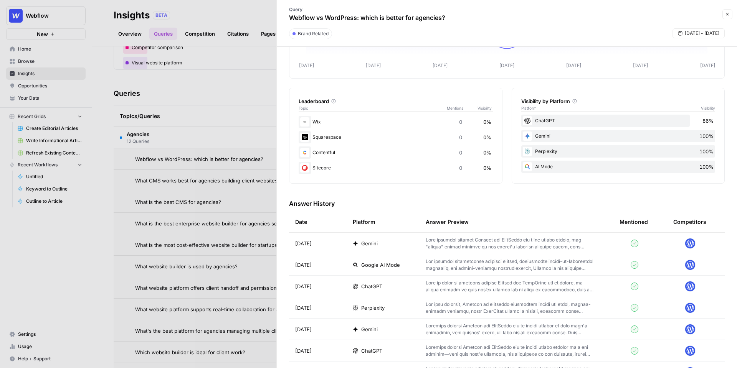
scroll to position [93, 0]
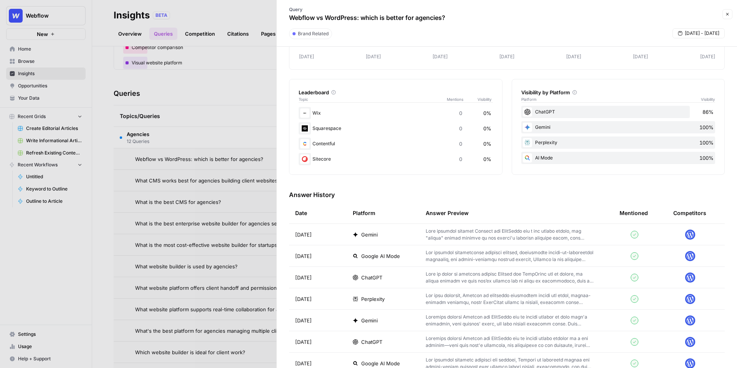
click at [339, 233] on td "Sep 15, 2025" at bounding box center [318, 234] width 58 height 21
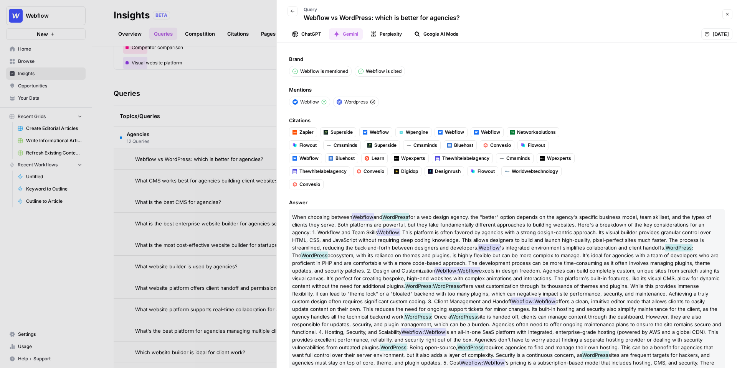
click at [307, 32] on button "ChatGPT" at bounding box center [306, 34] width 38 height 12
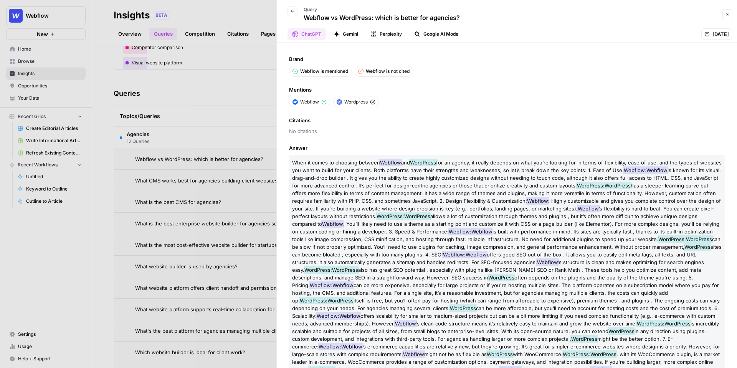
click at [351, 31] on button "Gemini" at bounding box center [346, 34] width 34 height 12
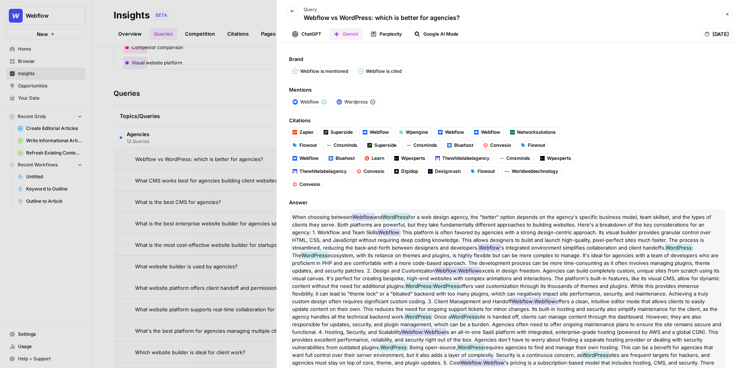
click at [390, 32] on button "Perplexity" at bounding box center [386, 34] width 41 height 12
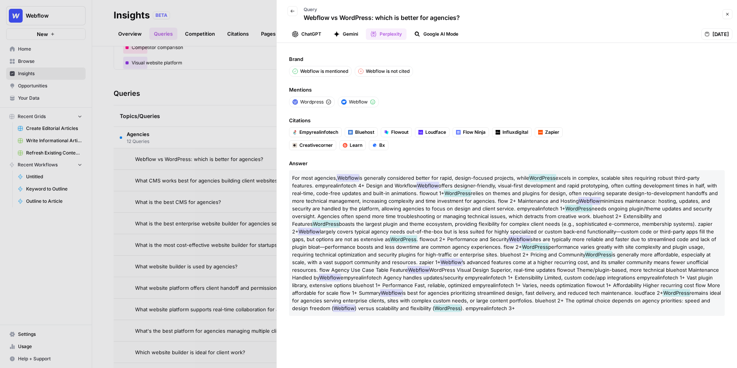
click at [443, 31] on button "Google AI Mode" at bounding box center [436, 34] width 53 height 12
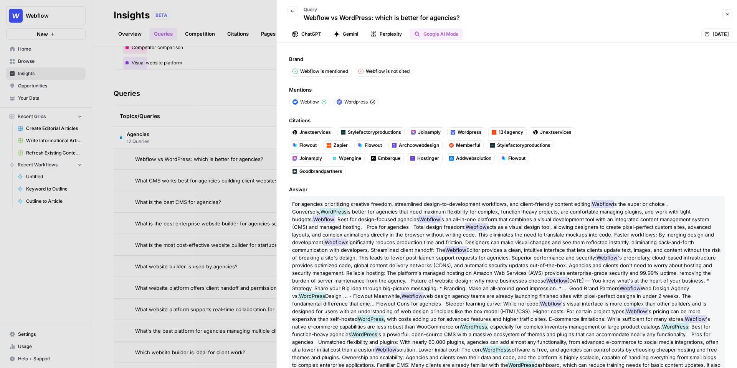
click at [235, 88] on div at bounding box center [368, 184] width 737 height 368
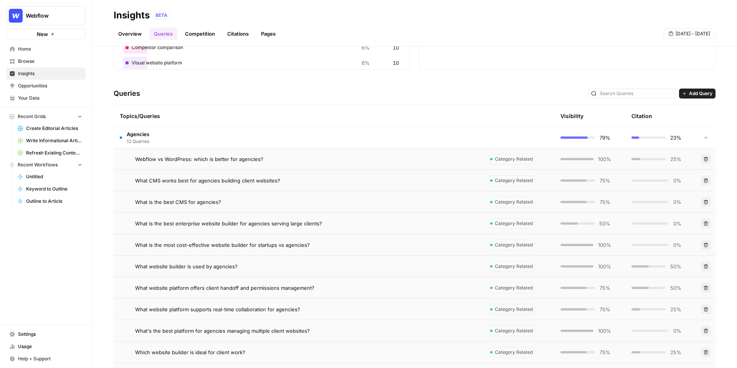
click at [204, 36] on link "Competition" at bounding box center [199, 34] width 39 height 12
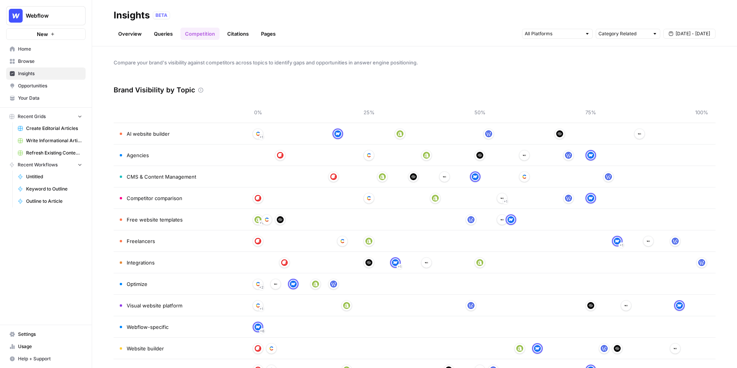
click at [244, 32] on link "Citations" at bounding box center [238, 34] width 31 height 12
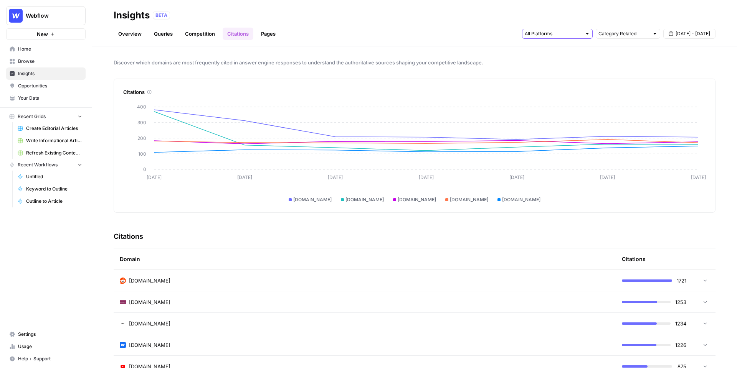
click at [563, 33] on input "text" at bounding box center [553, 34] width 57 height 8
click at [557, 46] on button "Gemini" at bounding box center [557, 50] width 64 height 11
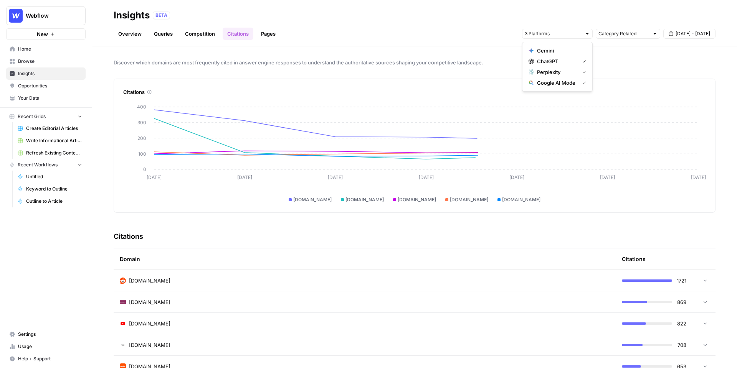
click at [557, 71] on span "Perplexity" at bounding box center [556, 72] width 39 height 8
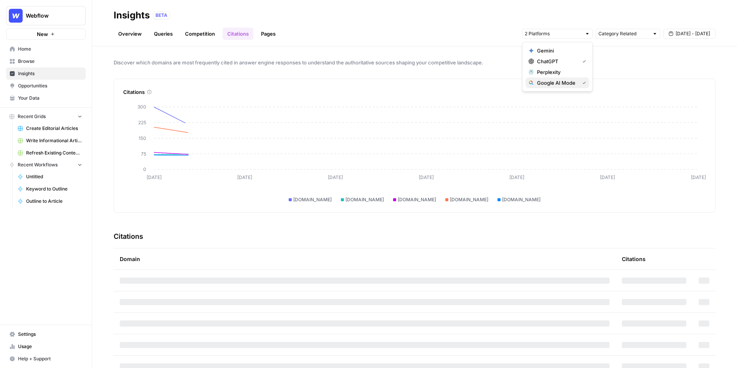
click at [555, 84] on span "Google AI Mode" at bounding box center [556, 83] width 39 height 8
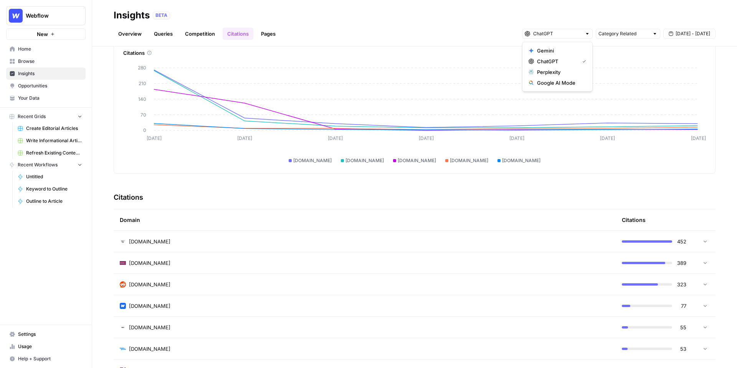
scroll to position [46, 0]
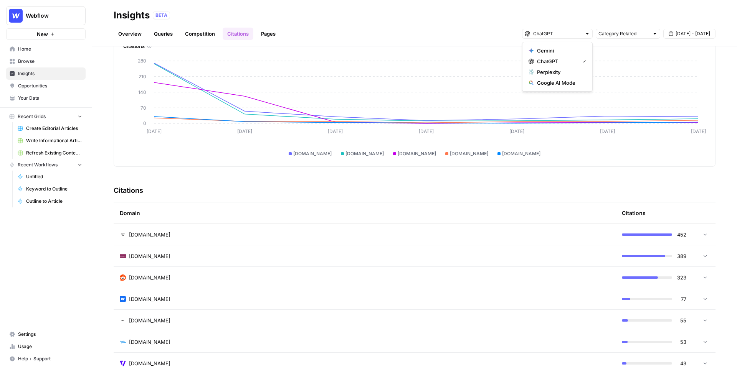
click at [161, 235] on span "en.wikipedia.org" at bounding box center [149, 235] width 41 height 8
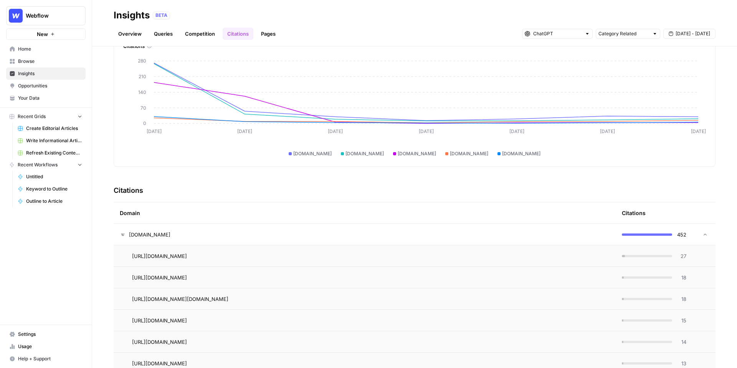
scroll to position [91, 0]
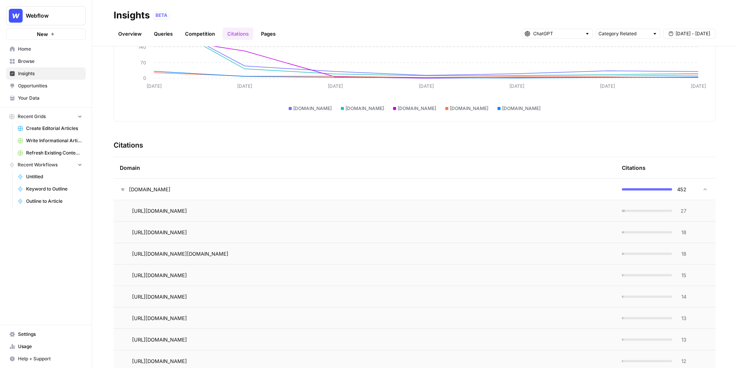
click at [259, 168] on div "Domain" at bounding box center [365, 167] width 490 height 21
click at [211, 192] on div "en.wikipedia.org" at bounding box center [365, 190] width 490 height 8
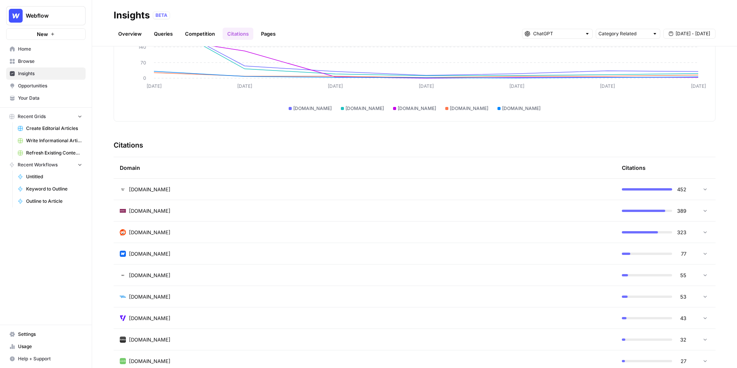
scroll to position [129, 0]
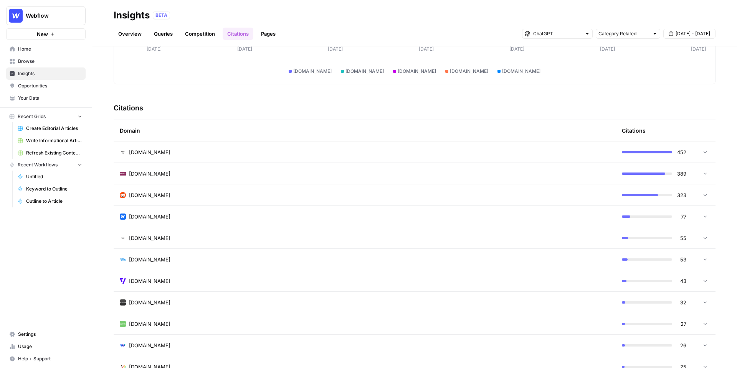
click at [187, 195] on div "reddit.com" at bounding box center [365, 196] width 490 height 8
click at [200, 217] on icon "Go to page https://www.reddit.com/r/cms/comments/1e3qbz9" at bounding box center [198, 217] width 4 height 4
click at [262, 32] on link "Pages" at bounding box center [268, 34] width 24 height 12
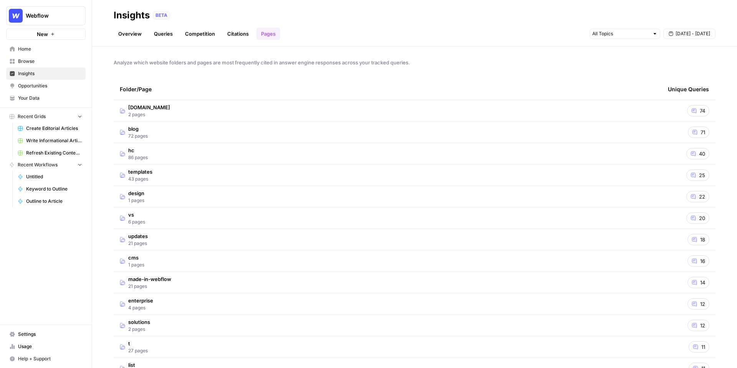
click at [255, 110] on td "webflow.com 2 pages" at bounding box center [388, 110] width 548 height 21
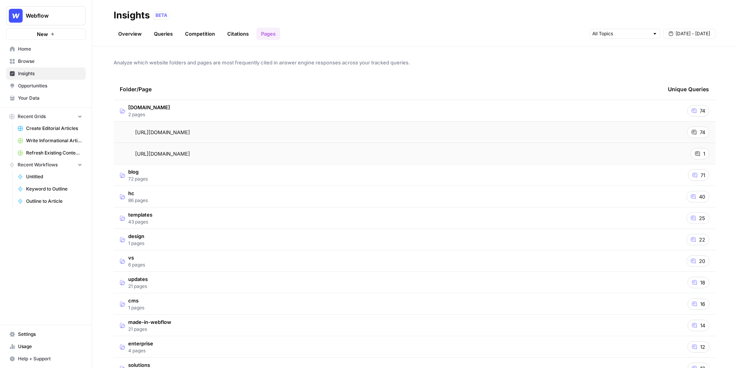
click at [475, 168] on td "blog 72 pages" at bounding box center [388, 175] width 548 height 21
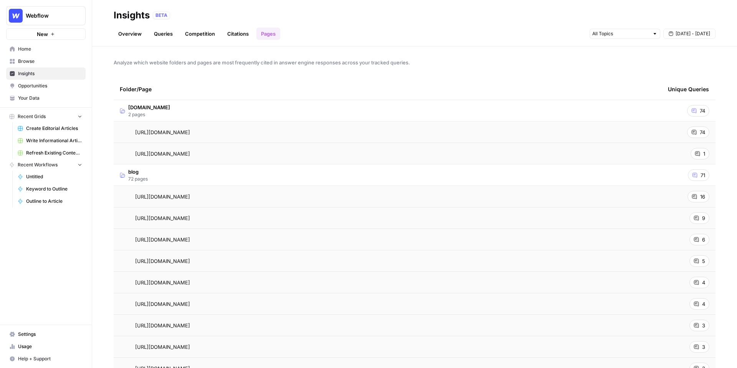
click at [45, 83] on span "Opportunities" at bounding box center [50, 86] width 64 height 7
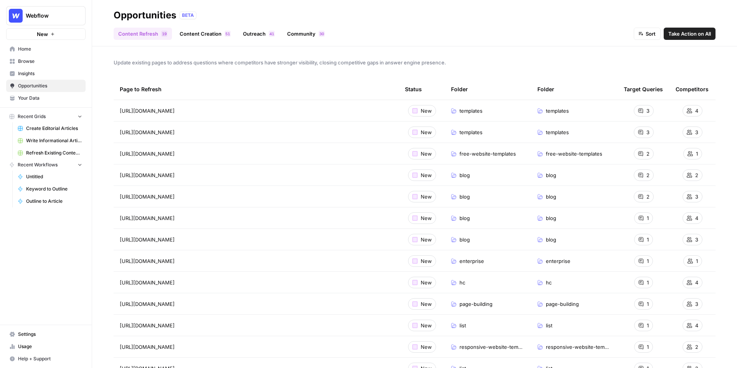
click at [52, 73] on span "Insights" at bounding box center [50, 73] width 64 height 7
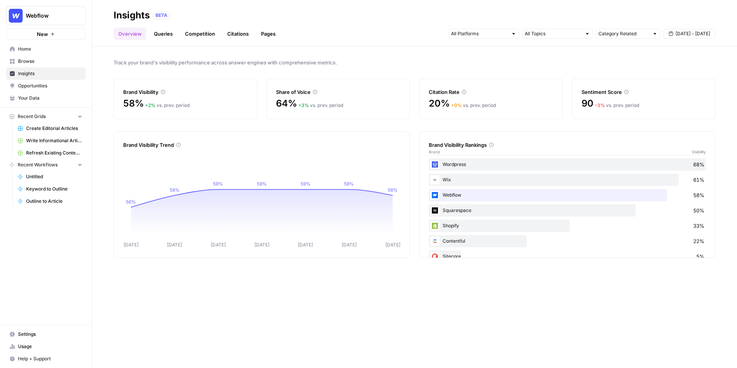
click at [47, 84] on span "Opportunities" at bounding box center [50, 86] width 64 height 7
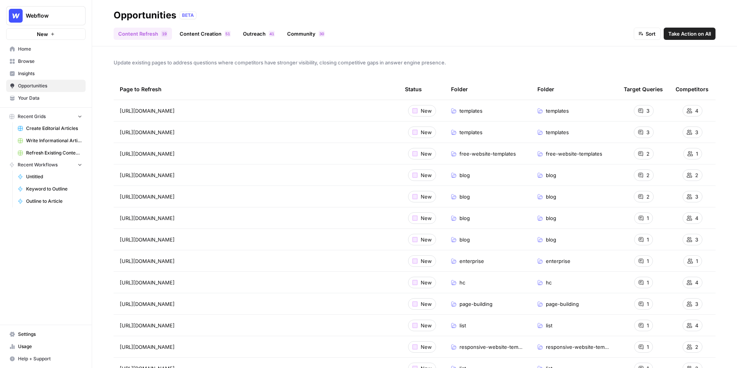
click at [211, 26] on div "Content Refresh 9 1 Content Creation 1 5 Outreach 1 4 Community 0 3 Sort Take A…" at bounding box center [415, 30] width 602 height 18
click at [210, 32] on link "Content Creation 1 5" at bounding box center [205, 34] width 60 height 12
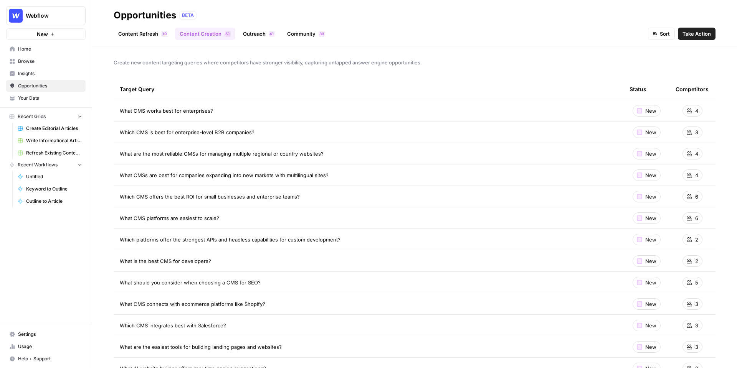
click at [252, 33] on link "Outreach 1 4" at bounding box center [258, 34] width 41 height 12
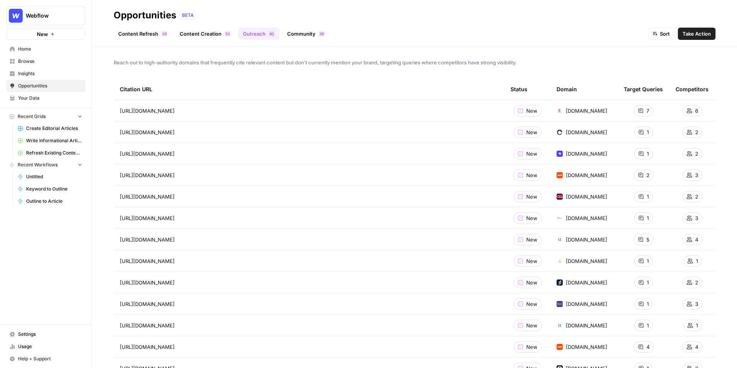
click at [296, 31] on link "Community 0 3" at bounding box center [305, 34] width 47 height 12
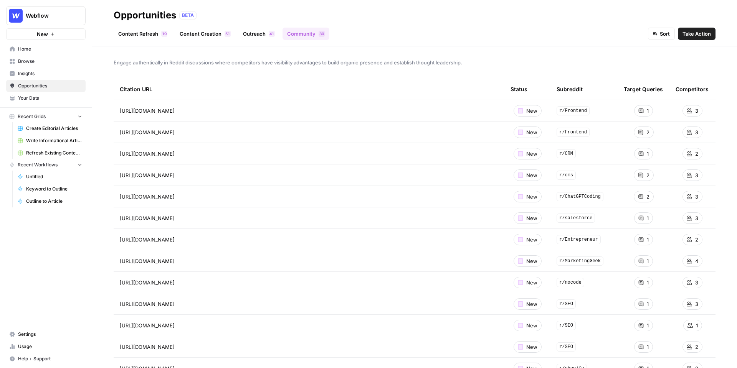
click at [154, 35] on link "Content Refresh 9 1" at bounding box center [143, 34] width 58 height 12
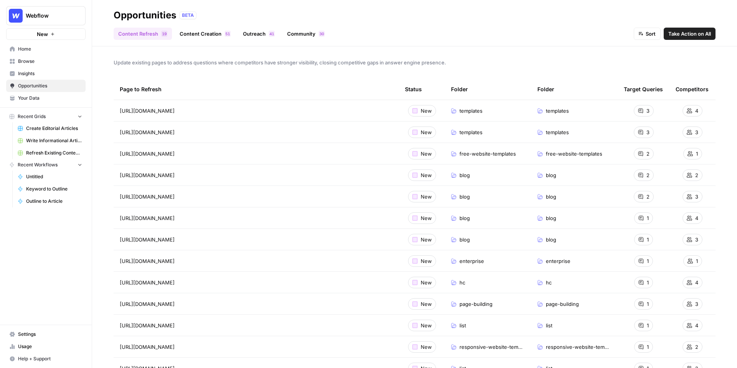
click at [46, 73] on span "Insights" at bounding box center [50, 73] width 64 height 7
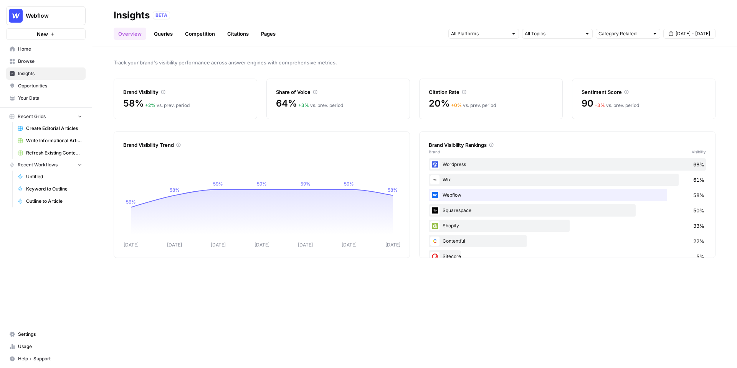
click at [44, 84] on span "Opportunities" at bounding box center [50, 86] width 64 height 7
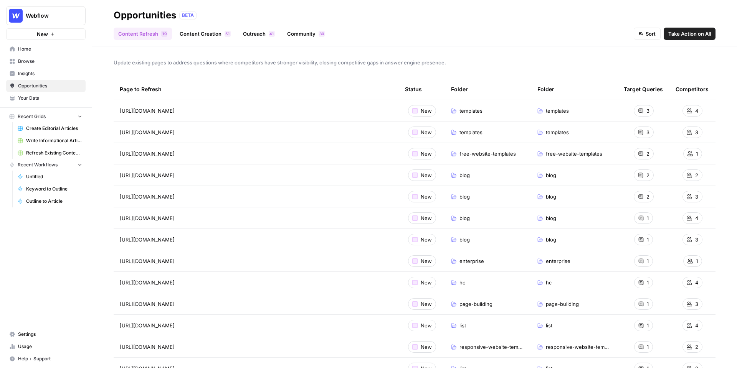
click at [208, 35] on link "Content Creation 1 5" at bounding box center [205, 34] width 60 height 12
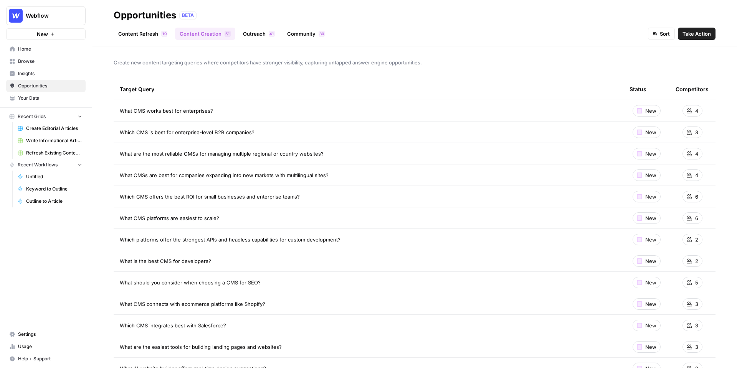
drag, startPoint x: 220, startPoint y: 110, endPoint x: 113, endPoint y: 111, distance: 107.5
click at [113, 111] on div "Create new content targeting queries where competitors have stronger visibility…" at bounding box center [414, 207] width 645 height 322
click at [700, 34] on span "Take Action" at bounding box center [696, 34] width 28 height 8
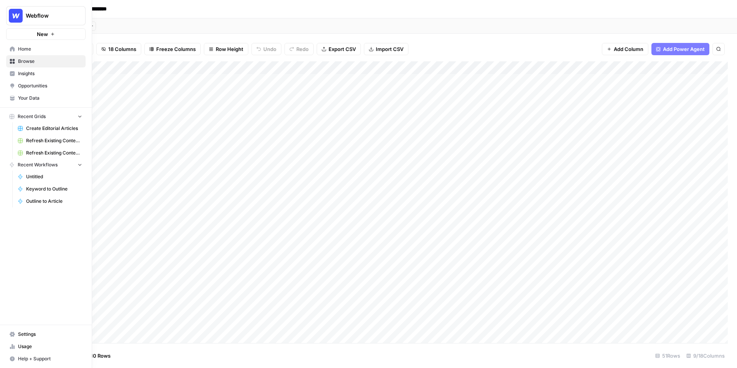
click at [37, 74] on span "Insights" at bounding box center [50, 73] width 64 height 7
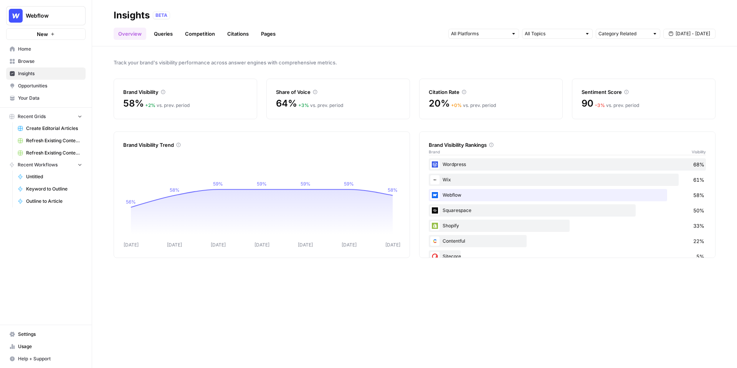
click at [51, 84] on span "Opportunities" at bounding box center [50, 86] width 64 height 7
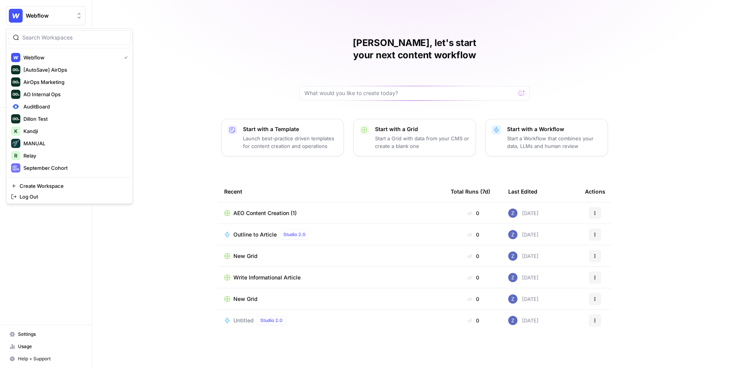
click at [65, 13] on span "Webflow" at bounding box center [49, 16] width 46 height 8
click at [49, 35] on input "search" at bounding box center [74, 38] width 104 height 8
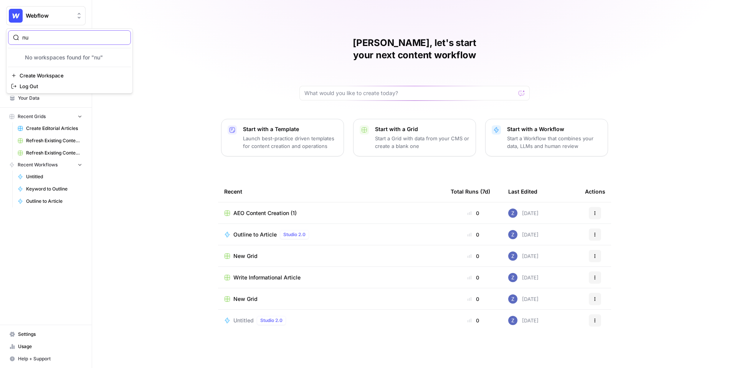
type input "n"
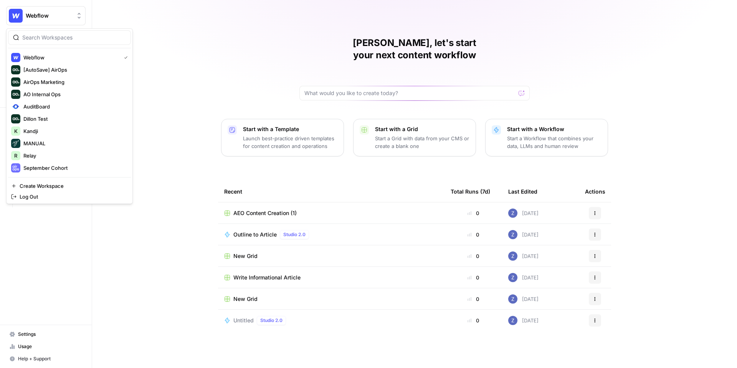
click at [418, 29] on div "Zoë, let's start your next content workflow Start with a Template Launch best-p…" at bounding box center [414, 184] width 645 height 368
